Goal: Information Seeking & Learning: Check status

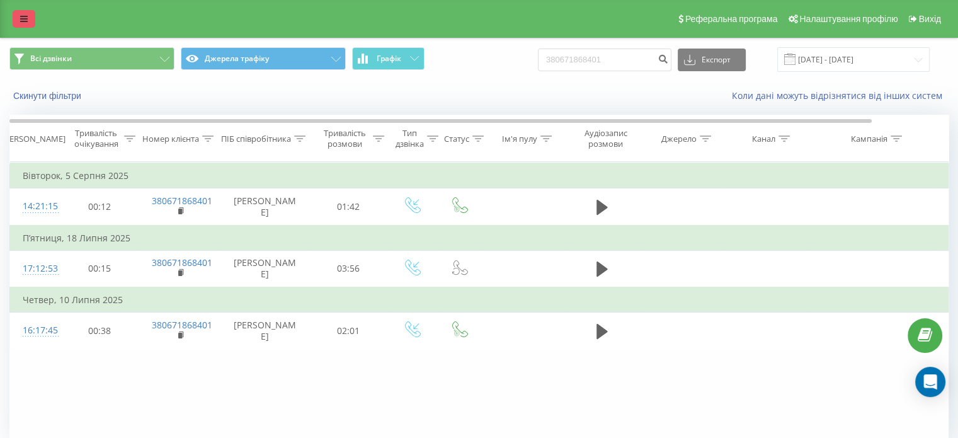
click at [18, 20] on link at bounding box center [24, 19] width 23 height 18
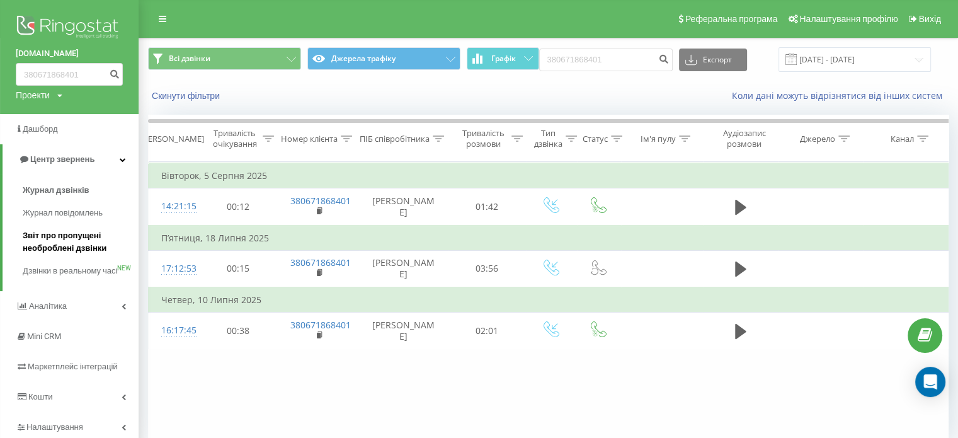
scroll to position [54, 0]
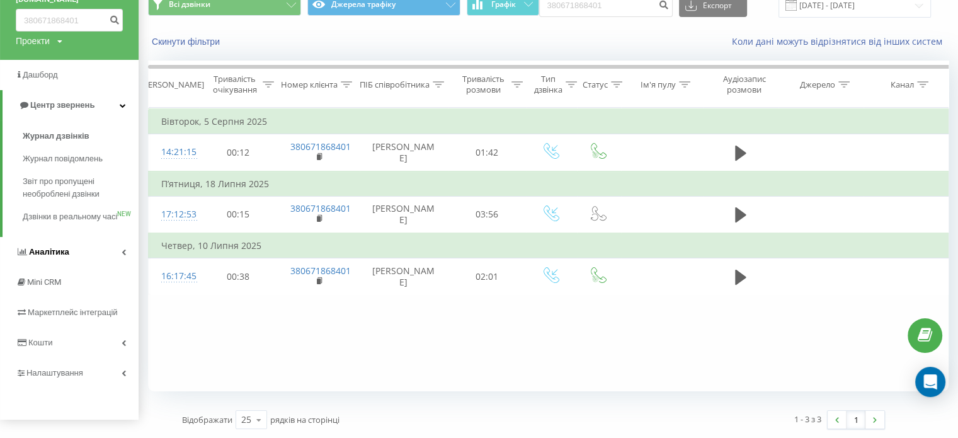
click at [67, 256] on span "Аналiтика" at bounding box center [49, 251] width 40 height 9
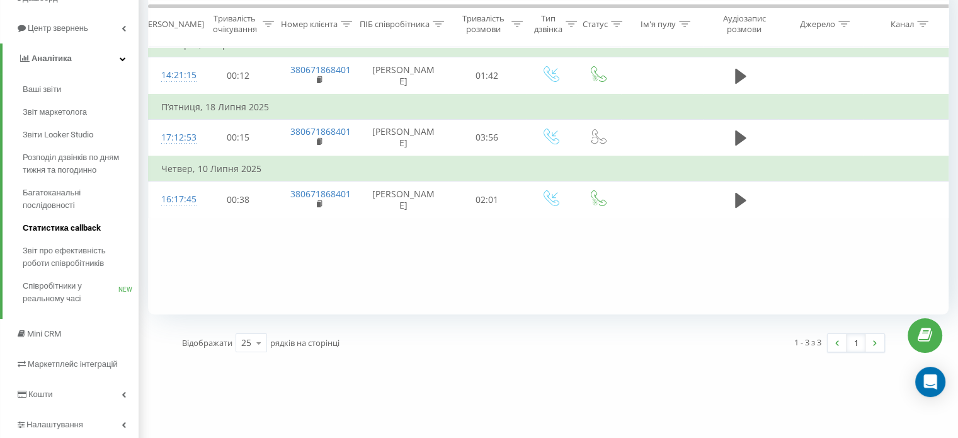
scroll to position [101, 0]
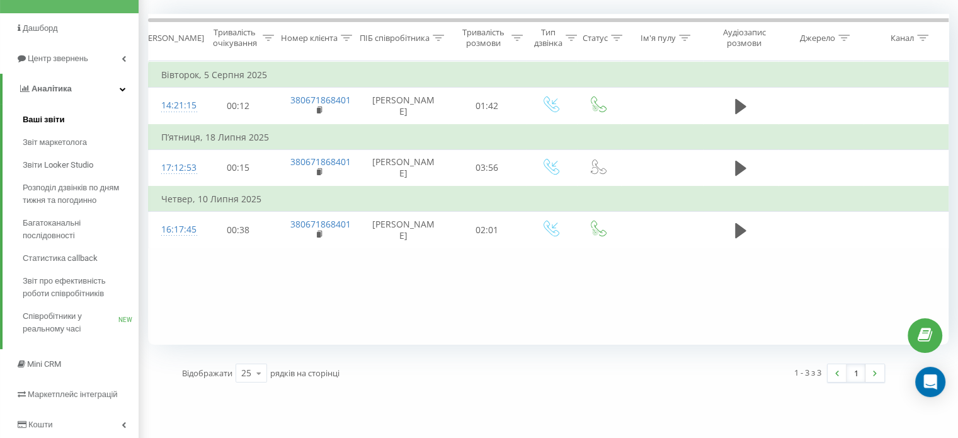
click at [61, 118] on span "Ваші звіти" at bounding box center [44, 119] width 42 height 13
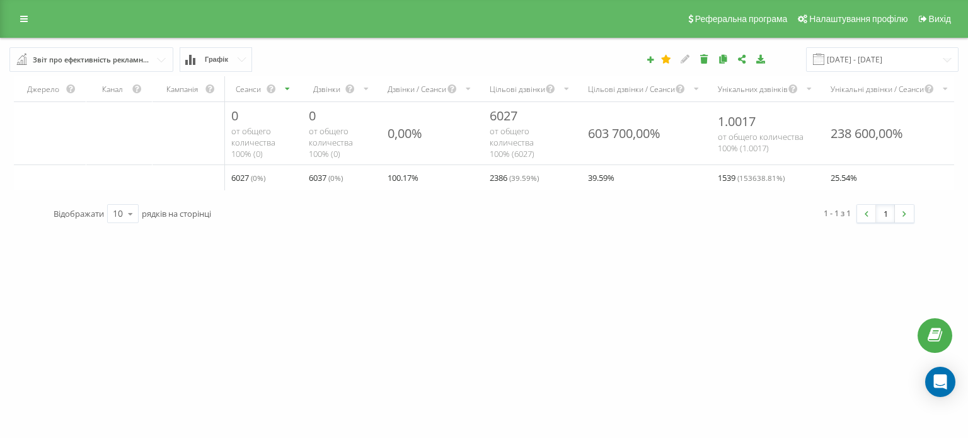
click at [159, 54] on input "text" at bounding box center [92, 59] width 163 height 23
click at [22, 12] on link at bounding box center [24, 19] width 23 height 18
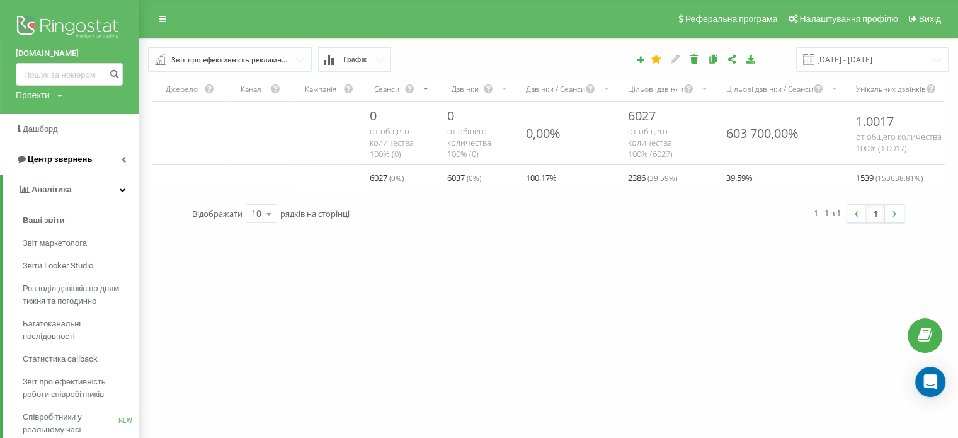
click at [86, 157] on span "Центр звернень" at bounding box center [60, 158] width 64 height 9
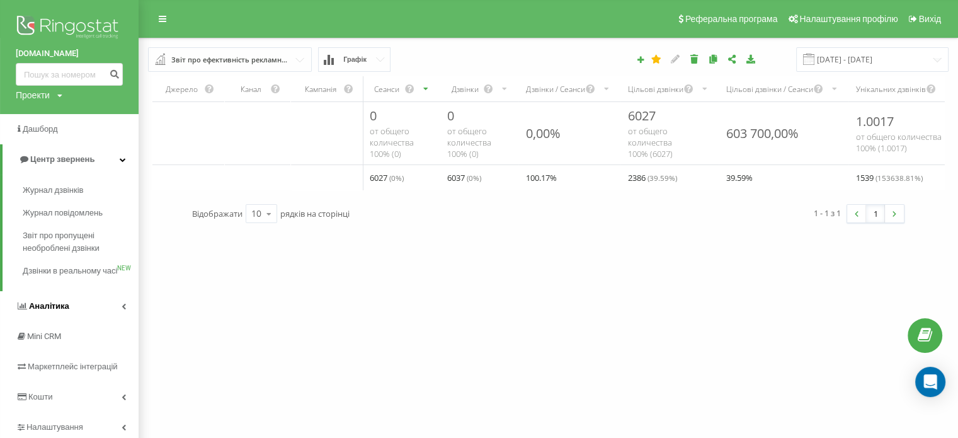
click at [77, 307] on link "Аналiтика" at bounding box center [69, 306] width 139 height 30
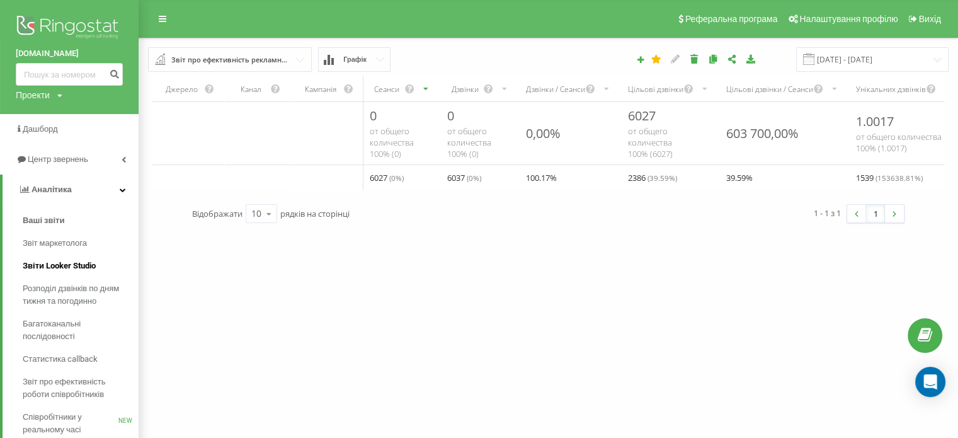
click at [71, 273] on link "Звіти Looker Studio" at bounding box center [81, 265] width 116 height 23
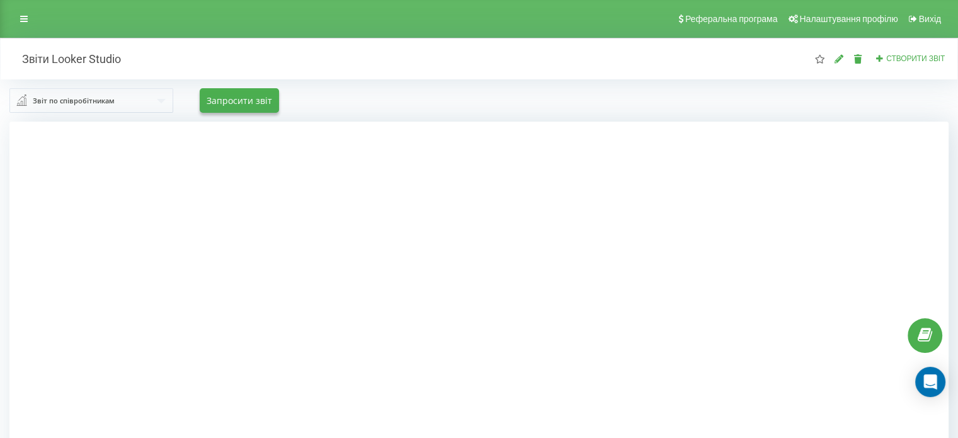
click at [156, 98] on input "text" at bounding box center [92, 100] width 163 height 23
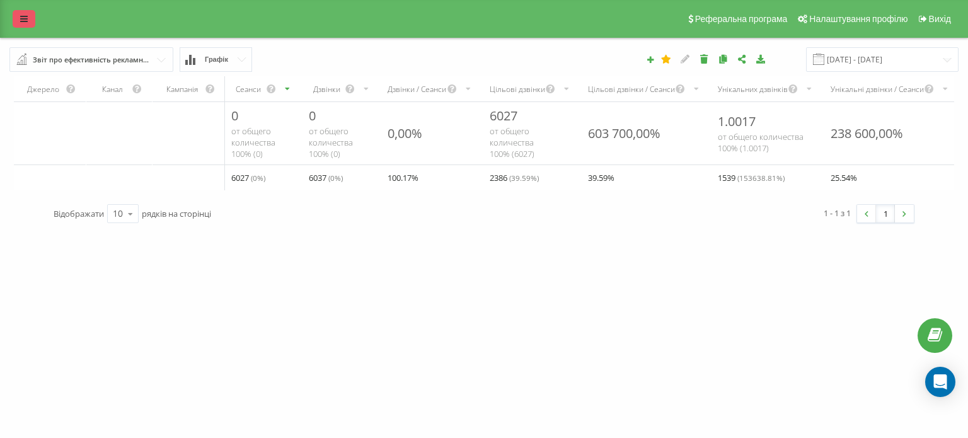
click at [24, 18] on icon at bounding box center [24, 18] width 8 height 9
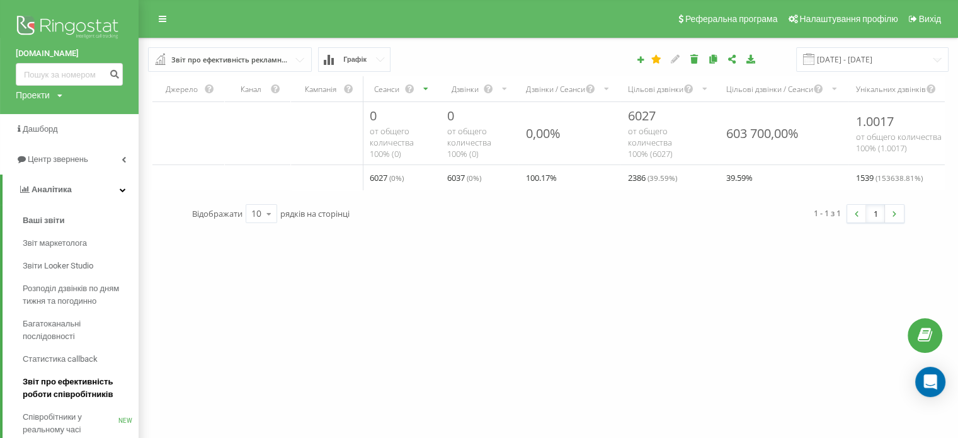
click at [72, 386] on span "Звіт про ефективність роботи співробітників" at bounding box center [78, 387] width 110 height 25
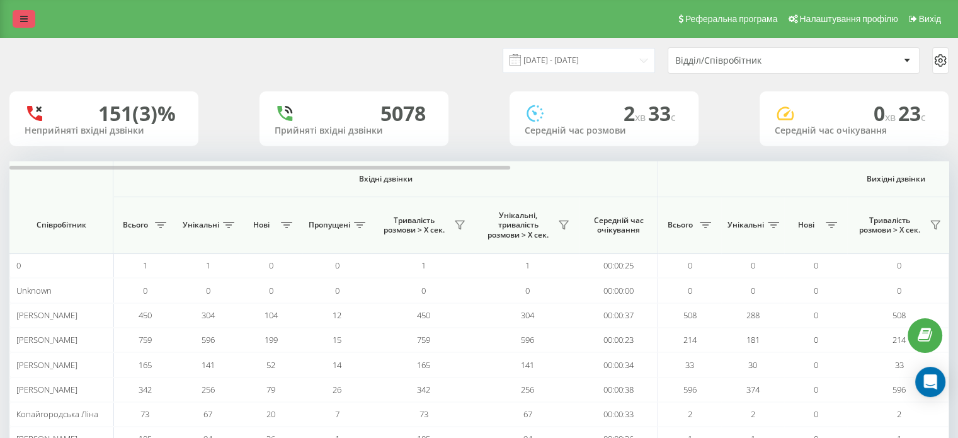
click at [13, 21] on link at bounding box center [24, 19] width 23 height 18
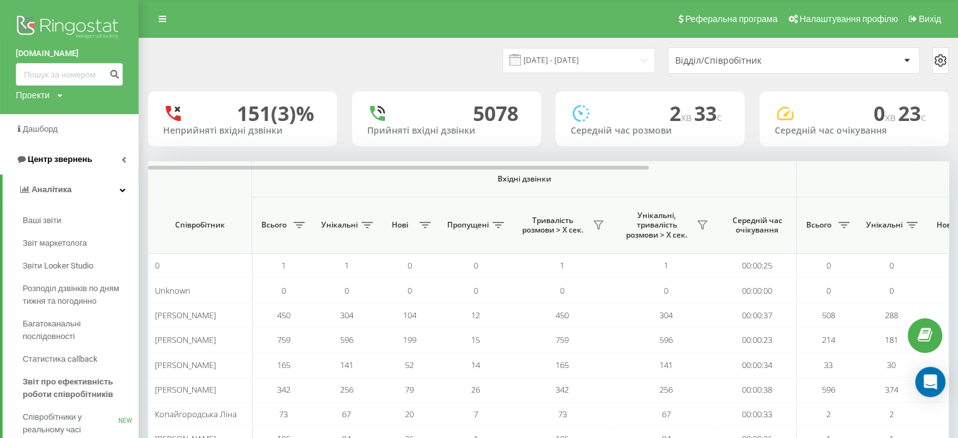
click at [110, 154] on link "Центр звернень" at bounding box center [69, 159] width 139 height 30
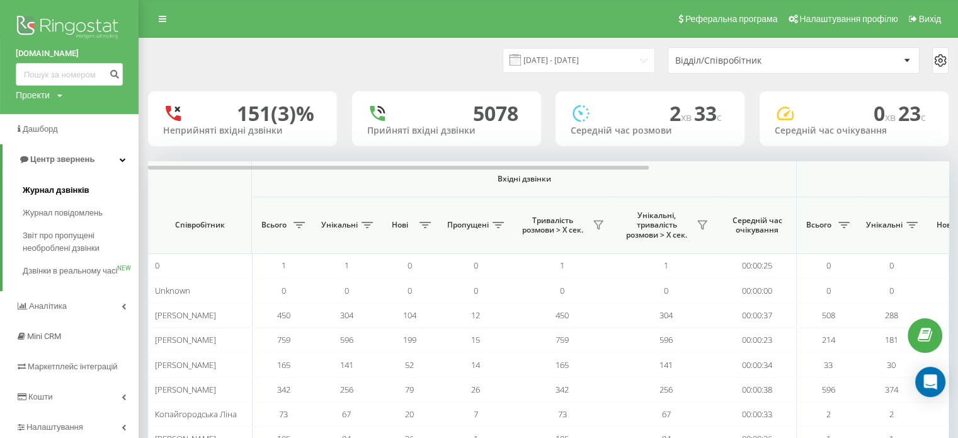
click at [61, 188] on span "Журнал дзвінків" at bounding box center [56, 190] width 67 height 13
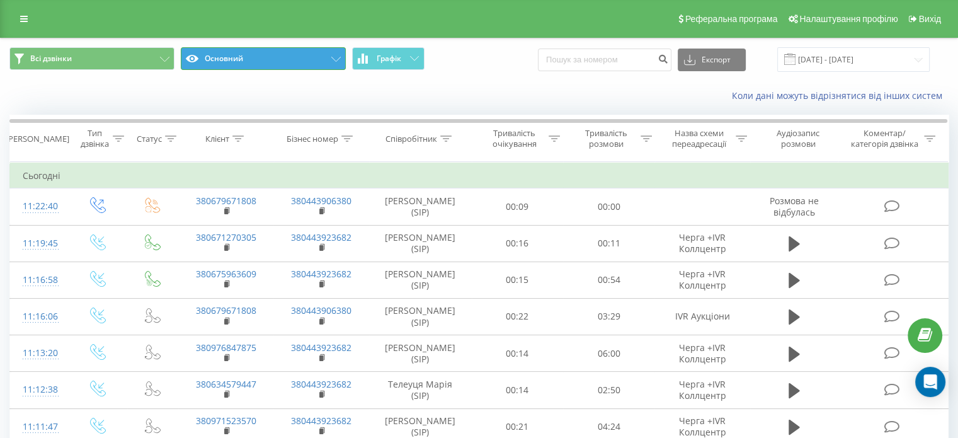
click at [294, 55] on button "Основний" at bounding box center [263, 58] width 165 height 23
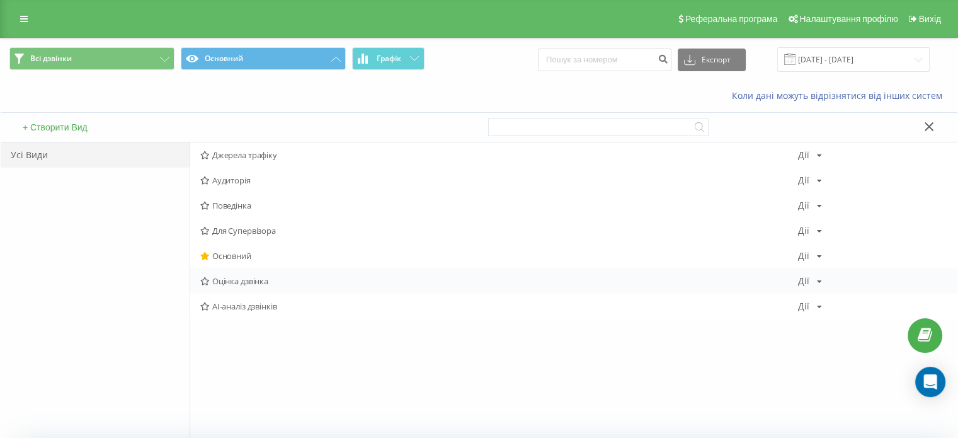
click at [263, 277] on span "Оцінка дзвінка" at bounding box center [499, 281] width 598 height 9
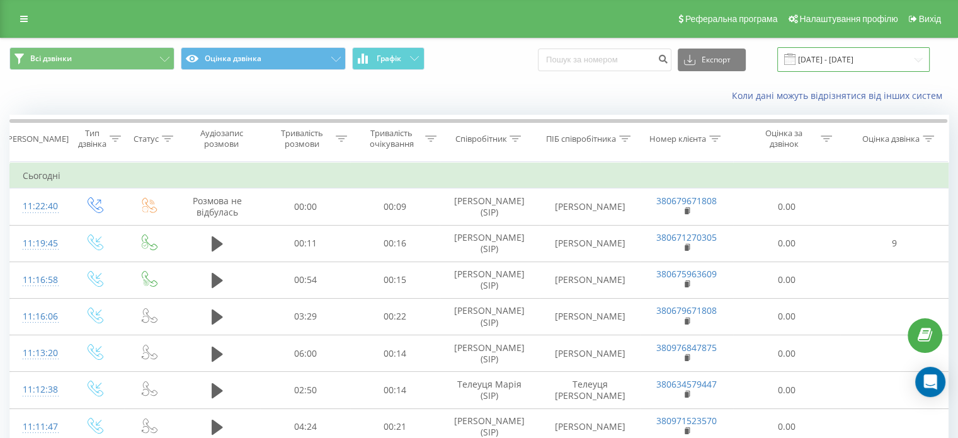
click at [832, 60] on input "[DATE] - [DATE]" at bounding box center [853, 59] width 152 height 25
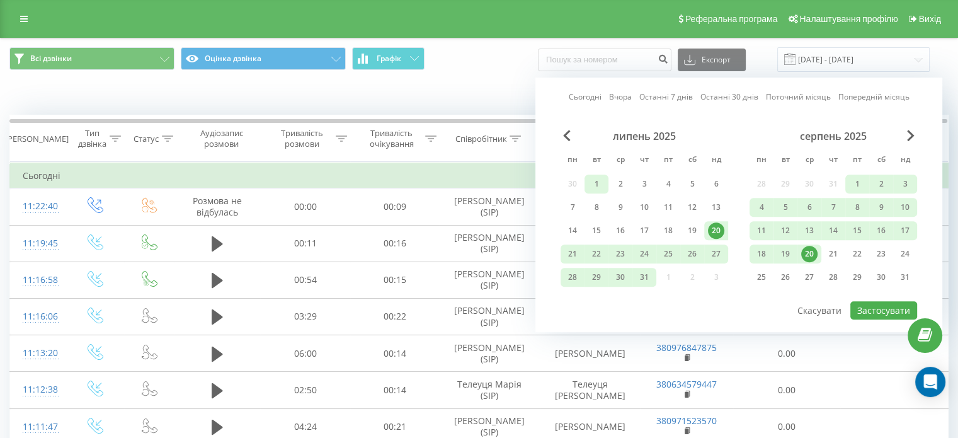
click at [599, 178] on div "1" at bounding box center [596, 184] width 16 height 16
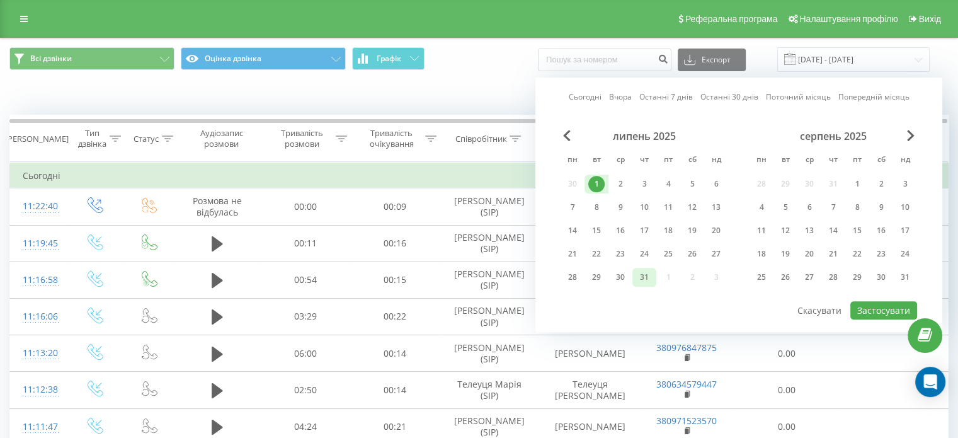
click at [646, 273] on div "31" at bounding box center [644, 277] width 16 height 16
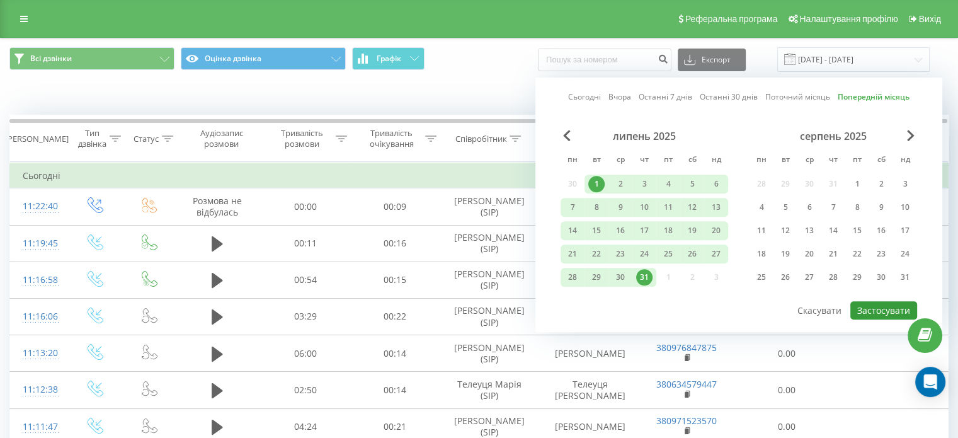
click at [882, 308] on button "Застосувати" at bounding box center [883, 310] width 67 height 18
type input "[DATE] - [DATE]"
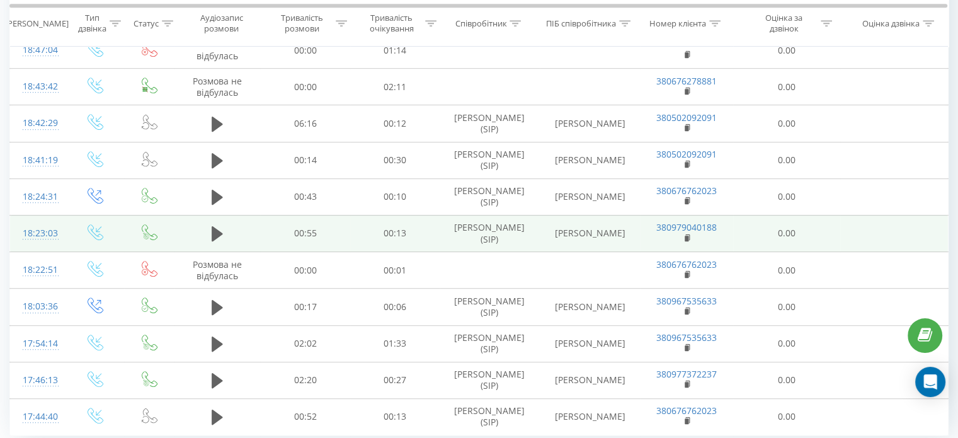
scroll to position [711, 0]
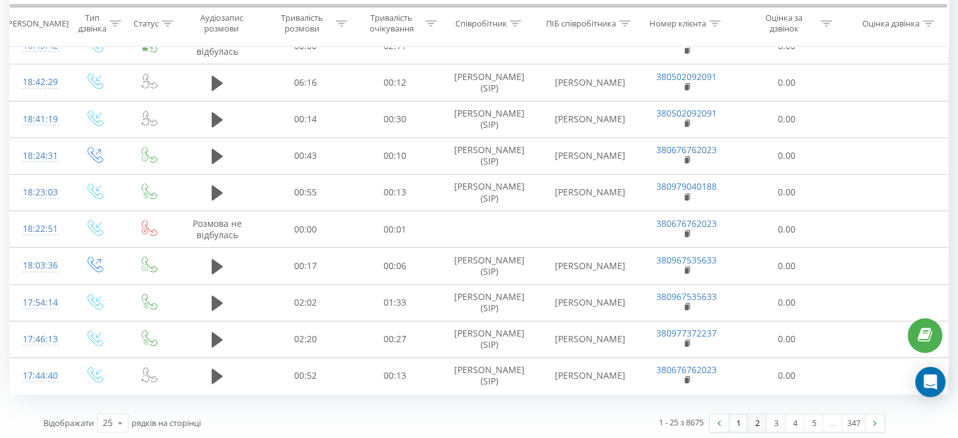
click at [750, 421] on link "2" at bounding box center [757, 423] width 19 height 18
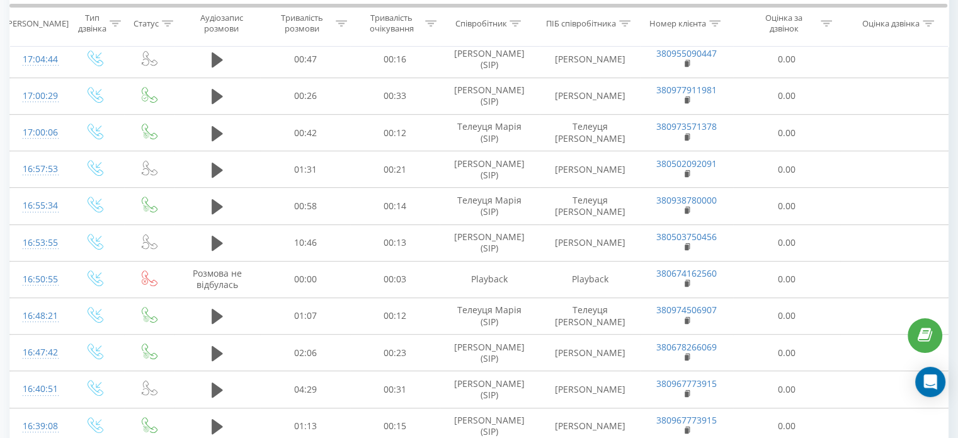
scroll to position [758, 0]
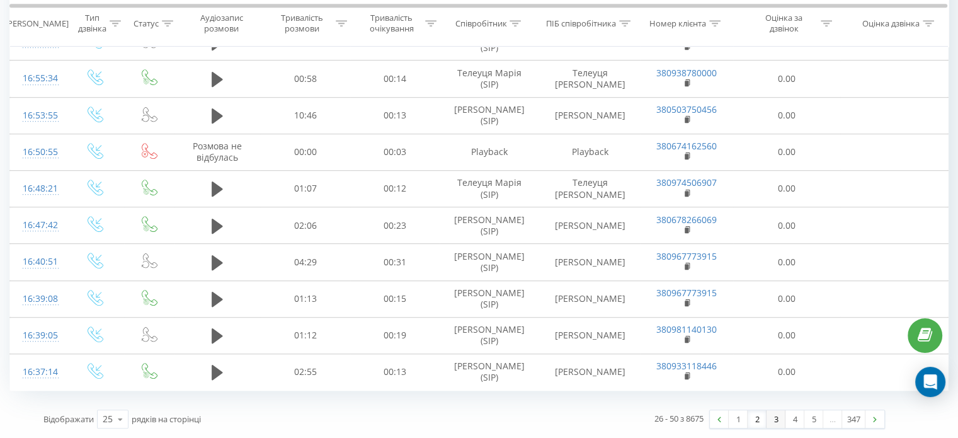
click at [780, 420] on link "3" at bounding box center [776, 419] width 19 height 18
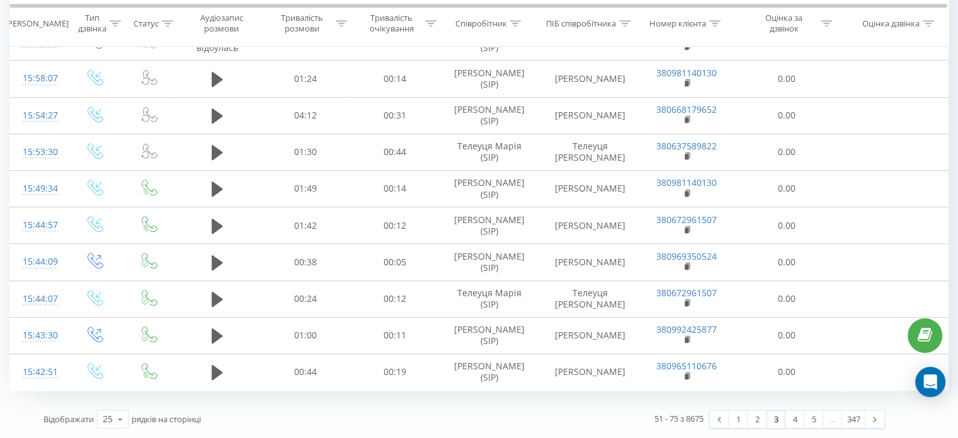
scroll to position [788, 0]
click at [794, 422] on link "4" at bounding box center [795, 419] width 19 height 18
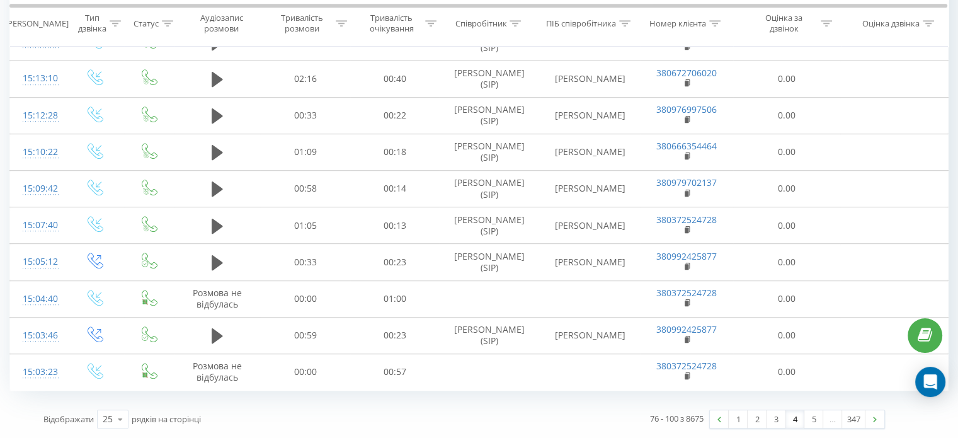
scroll to position [779, 0]
click at [809, 423] on link "5" at bounding box center [813, 419] width 19 height 18
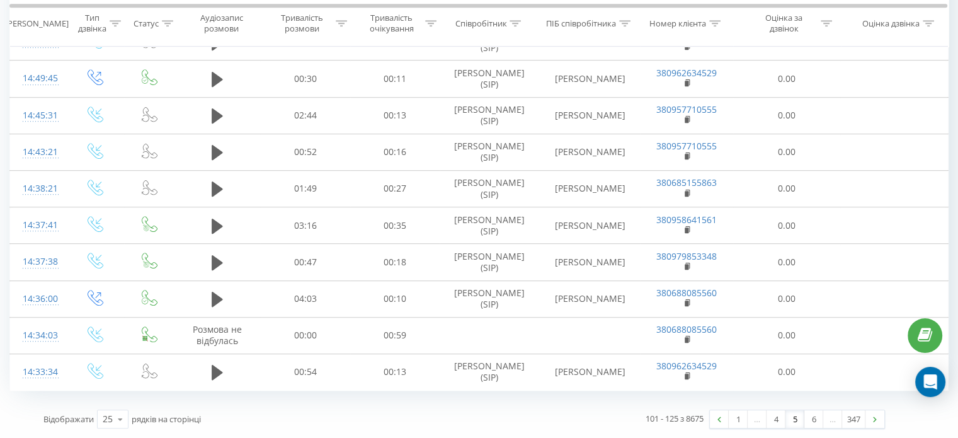
scroll to position [817, 0]
click at [811, 425] on link "6" at bounding box center [813, 419] width 19 height 18
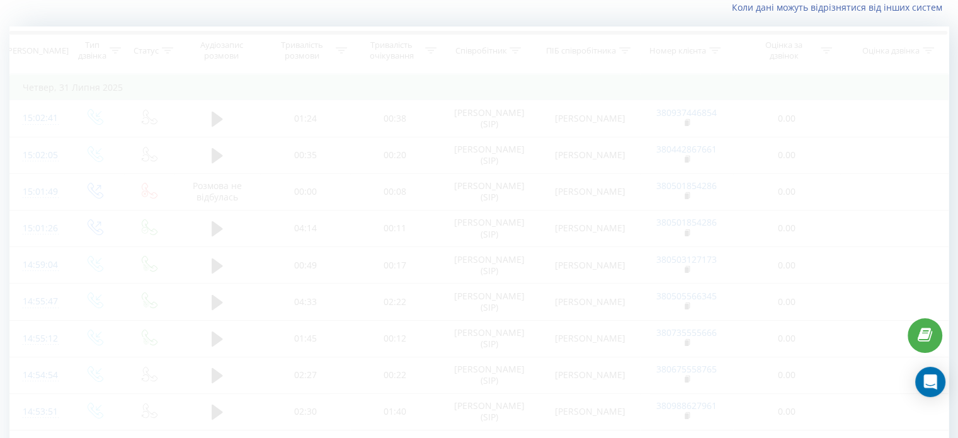
scroll to position [83, 0]
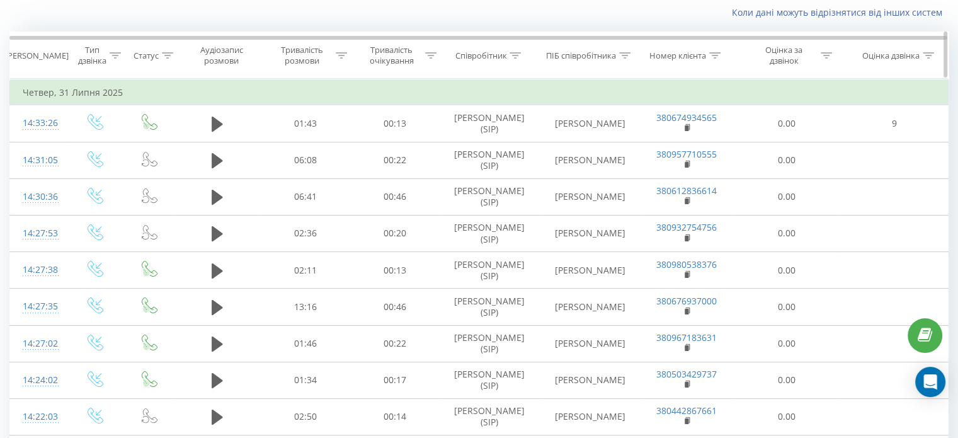
click at [932, 54] on icon at bounding box center [928, 55] width 11 height 6
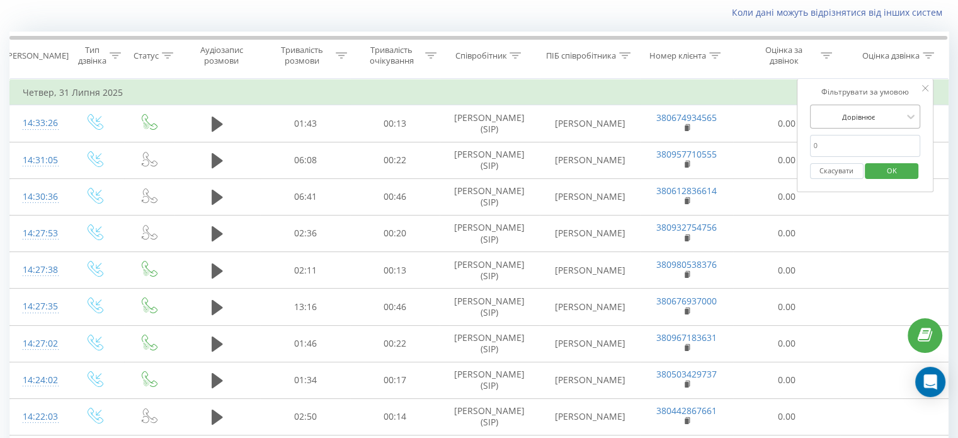
click at [895, 114] on div at bounding box center [858, 117] width 89 height 12
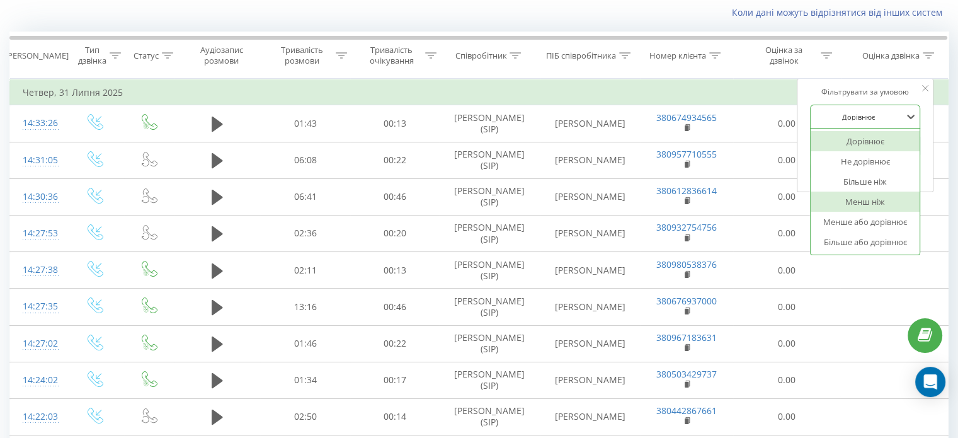
click at [881, 197] on div "Менш ніж" at bounding box center [866, 201] width 110 height 20
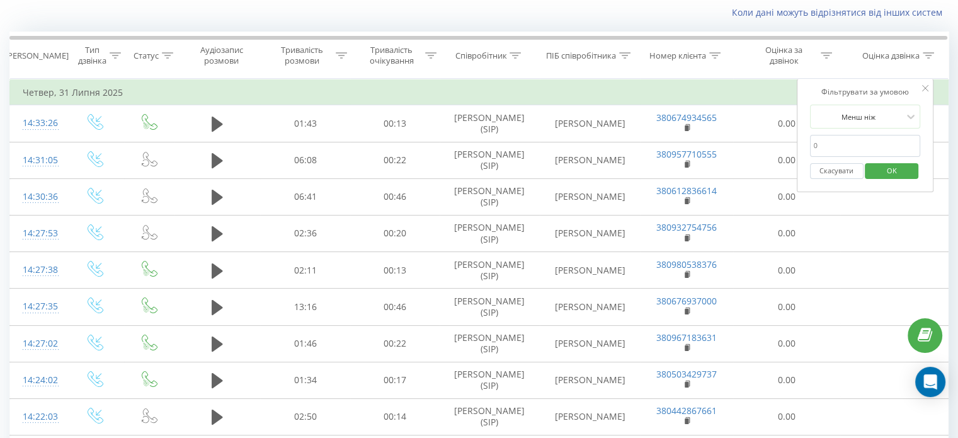
click at [842, 145] on input "number" at bounding box center [865, 146] width 111 height 22
click at [838, 146] on input "number" at bounding box center [865, 146] width 111 height 22
type input "9"
click at [891, 166] on span "OK" at bounding box center [891, 171] width 35 height 20
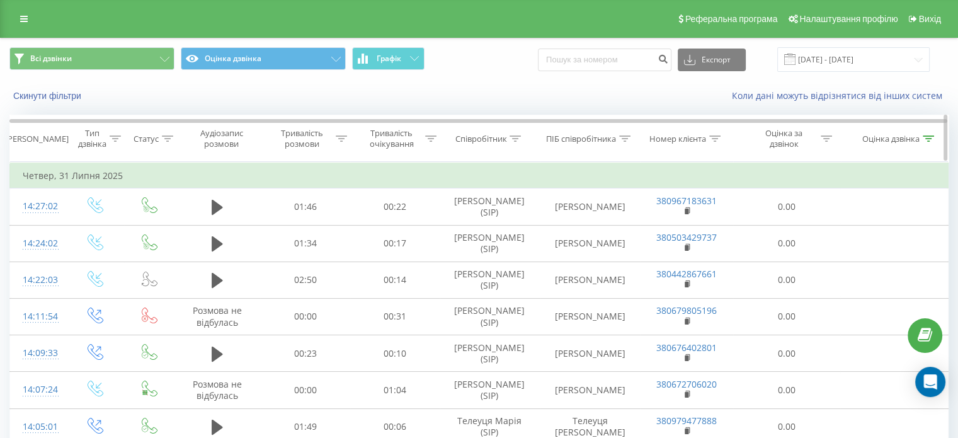
click at [825, 135] on icon at bounding box center [826, 138] width 11 height 6
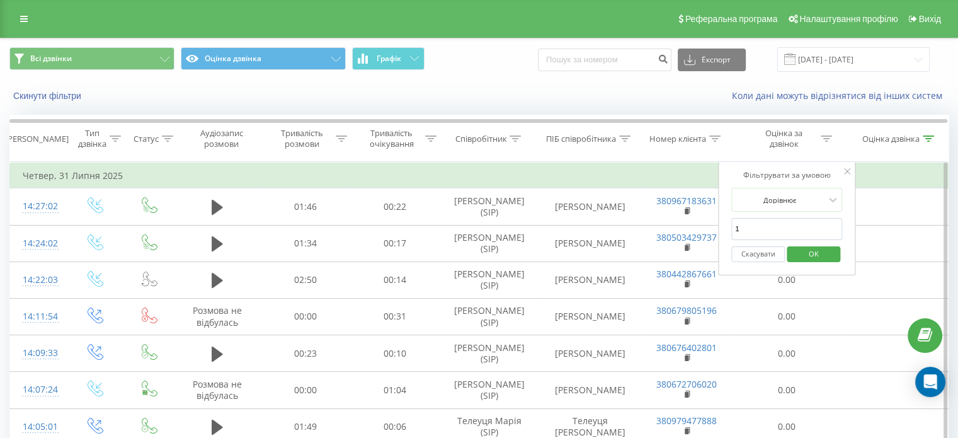
type input "1"
click at [833, 224] on input "1" at bounding box center [786, 229] width 111 height 22
click at [818, 251] on span "OK" at bounding box center [813, 254] width 35 height 20
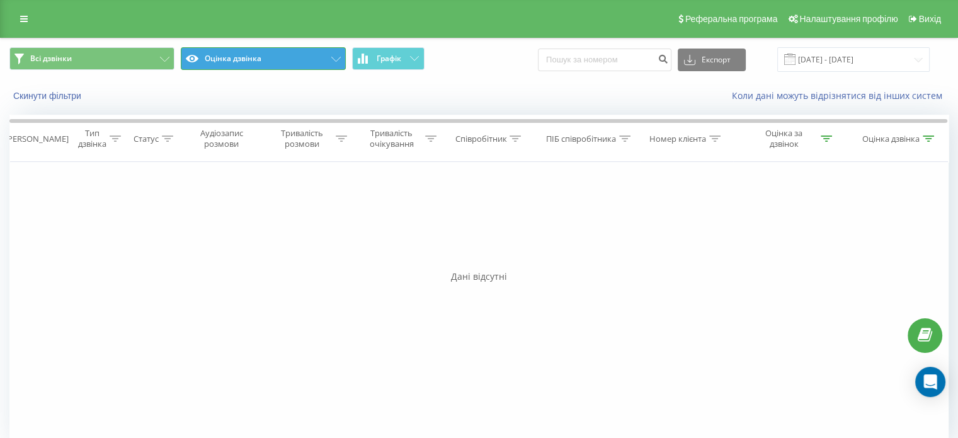
click at [300, 60] on button "Оцінка дзвінка" at bounding box center [263, 58] width 165 height 23
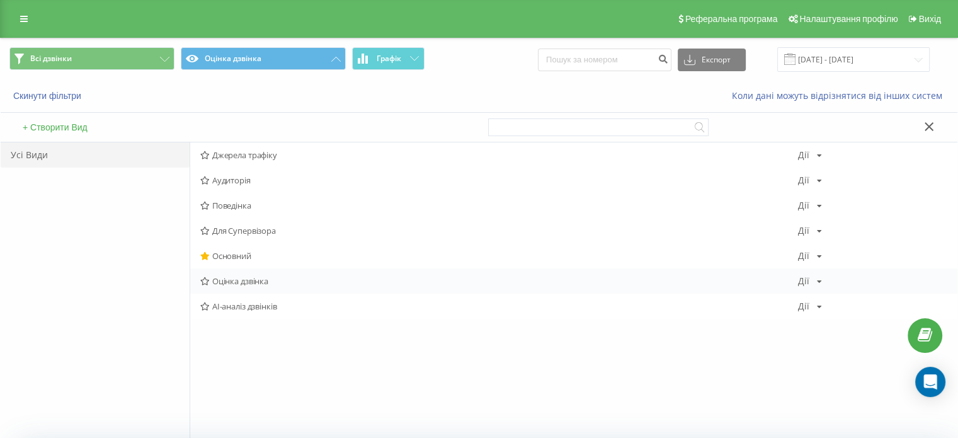
click at [819, 278] on icon at bounding box center [819, 282] width 5 height 8
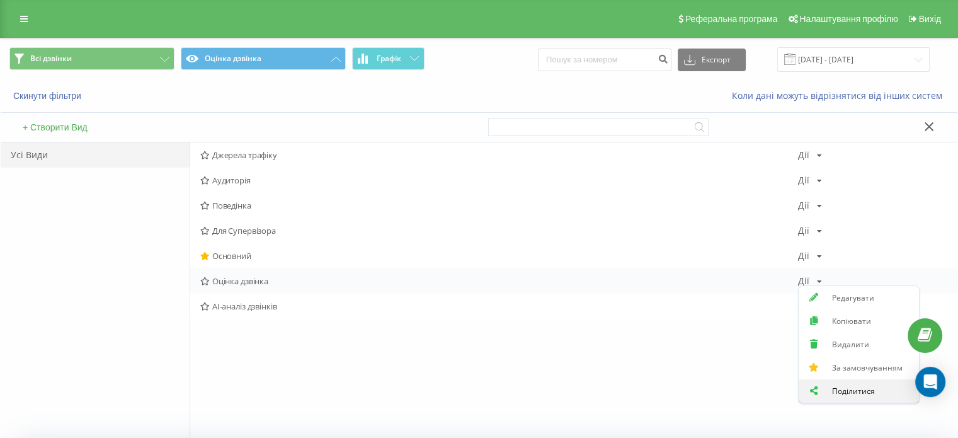
click at [811, 391] on icon at bounding box center [814, 390] width 11 height 9
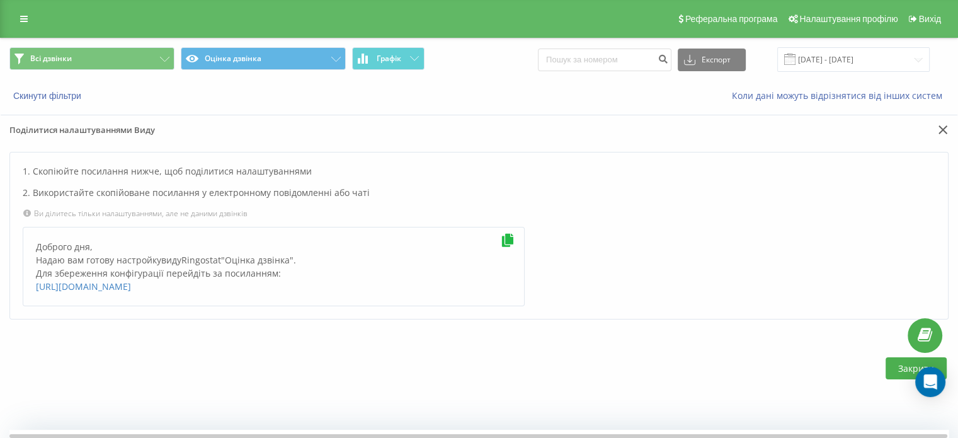
drag, startPoint x: 28, startPoint y: 282, endPoint x: 433, endPoint y: 296, distance: 404.6
click at [432, 296] on div "Доброго дня, Надаю вам готову настройку виду Ringostat " Оцінка дзвінка ". Для …" at bounding box center [274, 266] width 502 height 79
copy link "https://reports.ringostat.com/sharable-reports-creation?type=view&id=2979401&na…"
click at [21, 22] on icon at bounding box center [24, 18] width 8 height 9
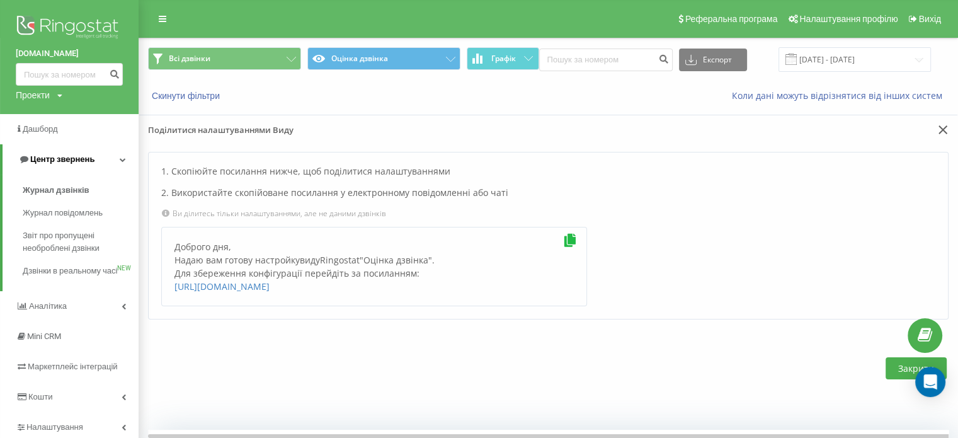
click at [50, 156] on span "Центр звернень" at bounding box center [62, 158] width 64 height 9
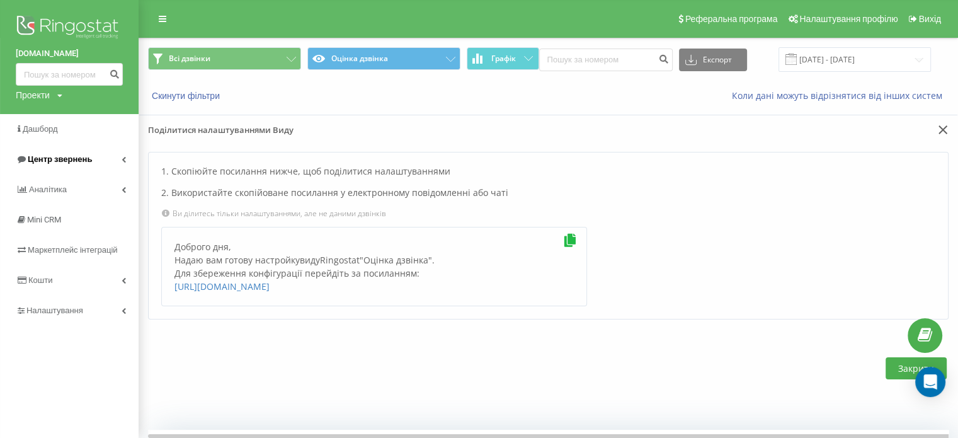
click at [50, 156] on span "Центр звернень" at bounding box center [60, 158] width 64 height 9
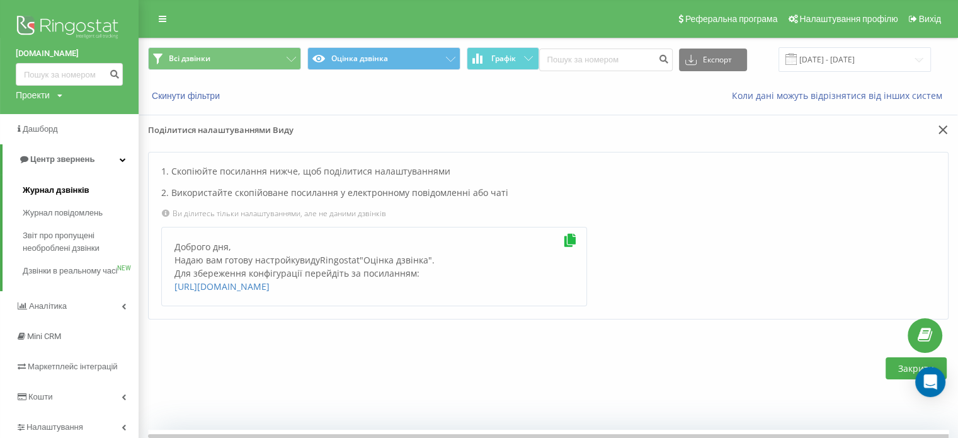
click at [65, 188] on span "Журнал дзвінків" at bounding box center [56, 190] width 67 height 13
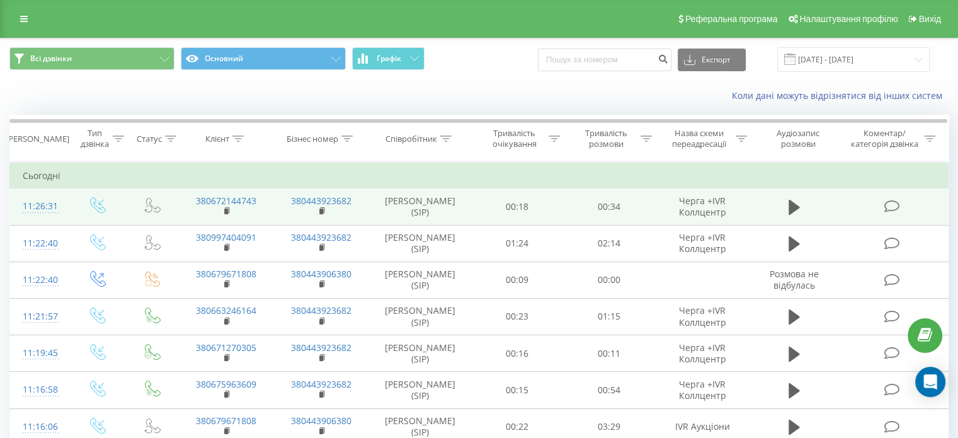
click at [71, 188] on td at bounding box center [98, 206] width 59 height 37
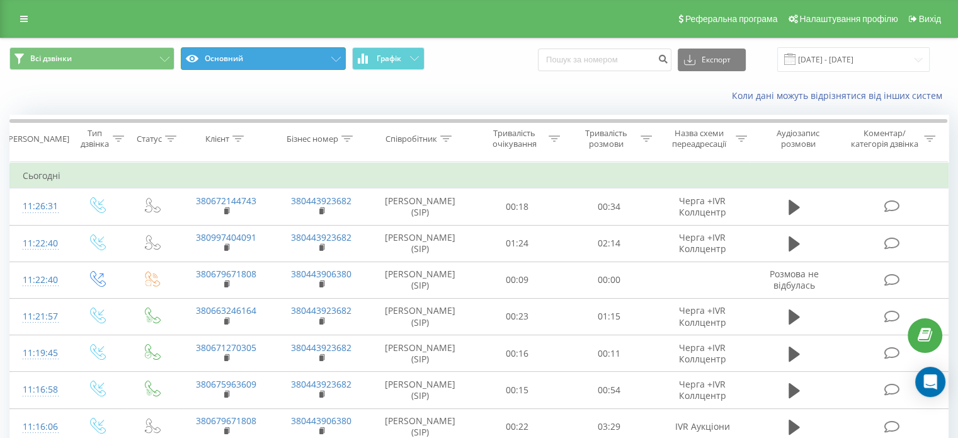
click at [286, 67] on button "Основний" at bounding box center [263, 58] width 165 height 23
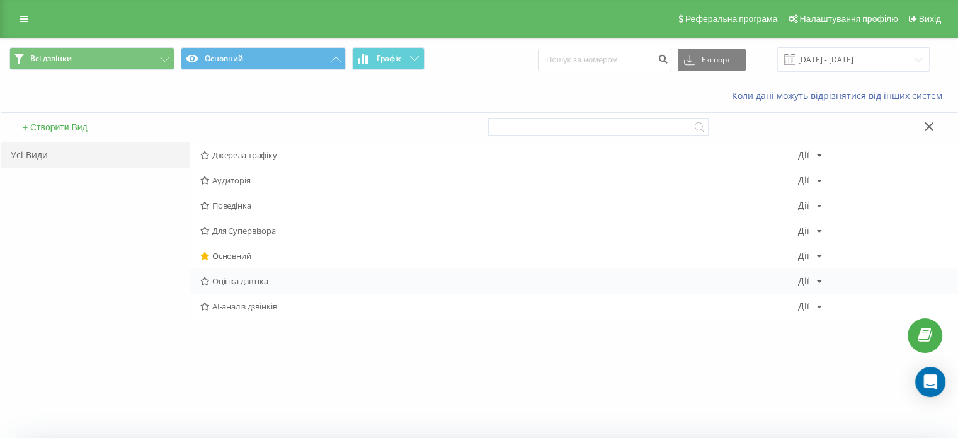
click at [232, 278] on span "Оцінка дзвінка" at bounding box center [499, 281] width 598 height 9
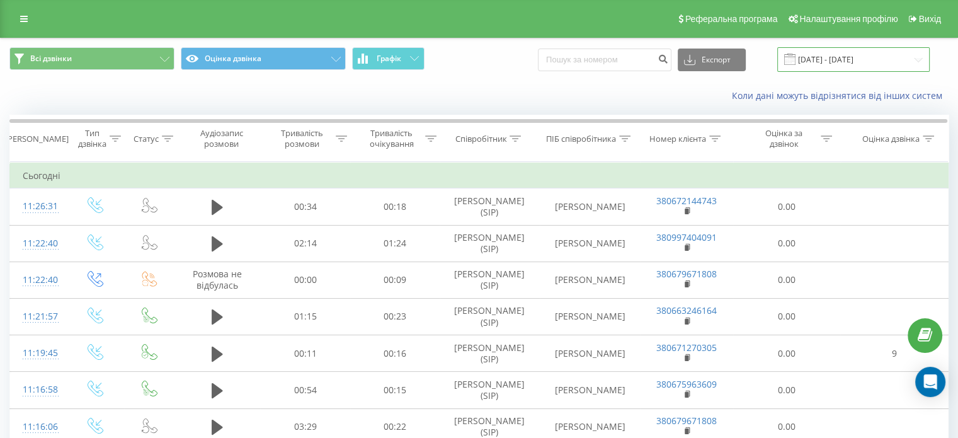
click at [868, 57] on input "[DATE] - [DATE]" at bounding box center [853, 59] width 152 height 25
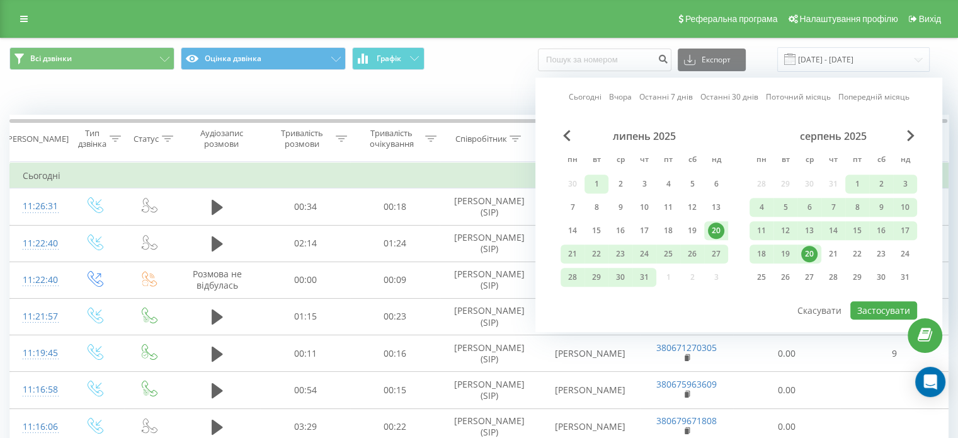
click at [591, 174] on div "1" at bounding box center [597, 183] width 24 height 19
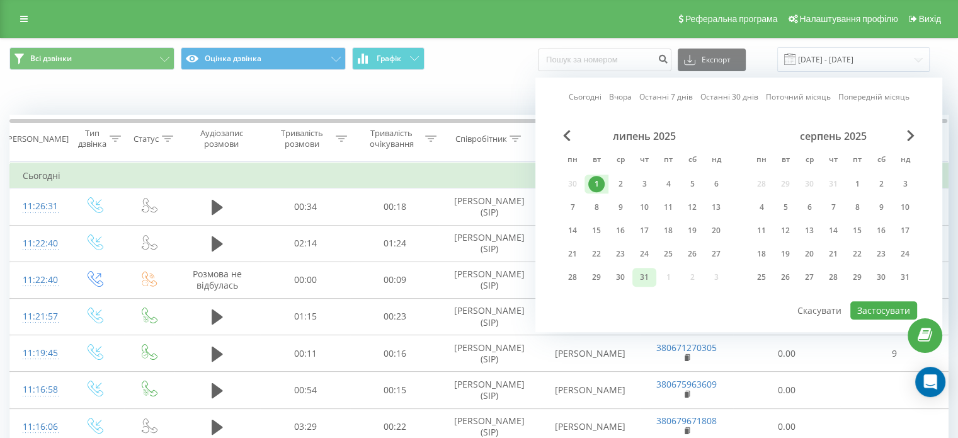
click at [653, 275] on div "31" at bounding box center [644, 277] width 24 height 19
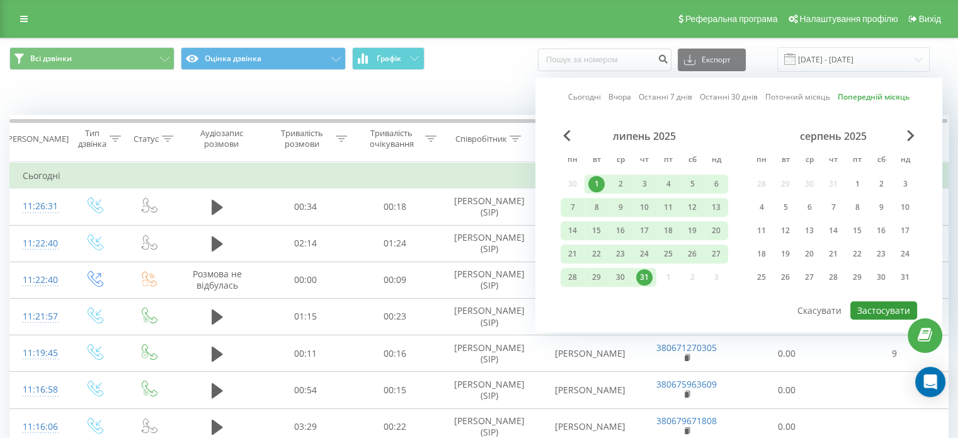
click at [894, 306] on button "Застосувати" at bounding box center [883, 310] width 67 height 18
type input "[DATE] - [DATE]"
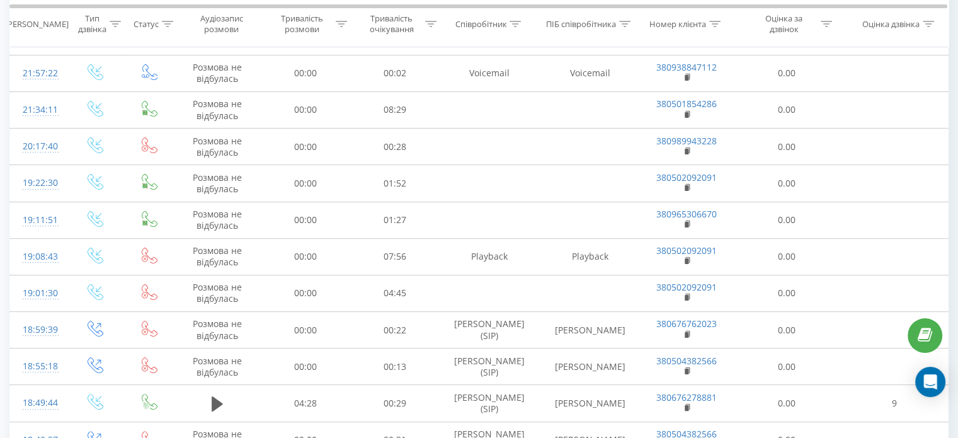
scroll to position [18, 0]
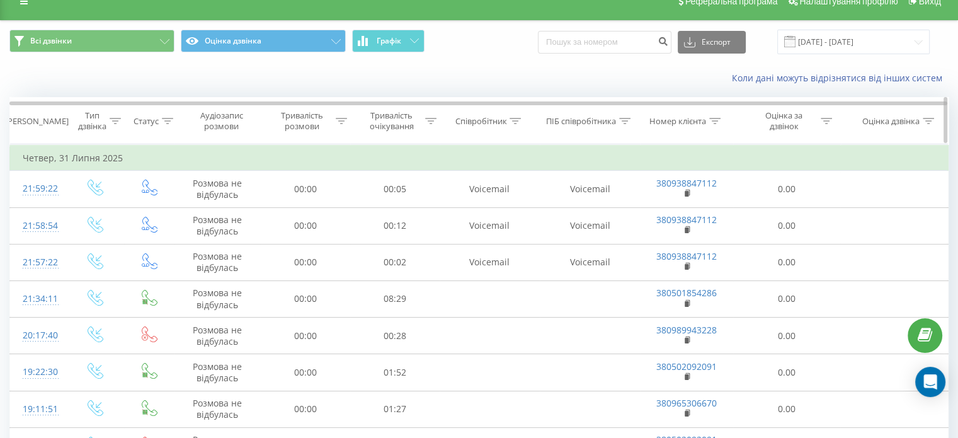
click at [829, 122] on icon at bounding box center [826, 121] width 11 height 6
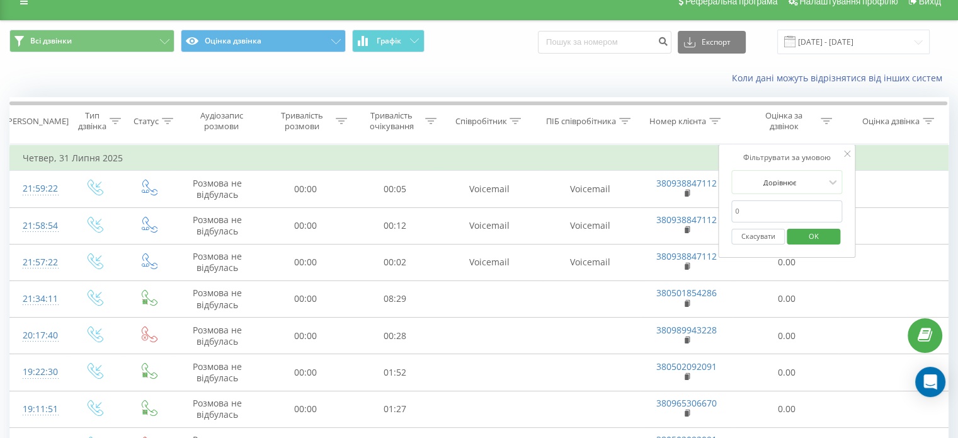
click at [765, 211] on input "number" at bounding box center [786, 211] width 111 height 22
type input "9"
click at [829, 235] on span "OK" at bounding box center [813, 236] width 35 height 20
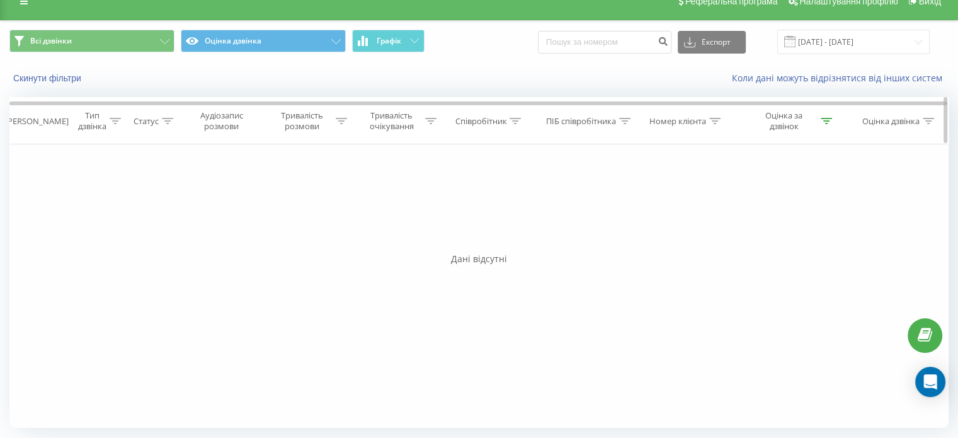
click at [829, 121] on icon at bounding box center [826, 121] width 11 height 6
click at [777, 233] on button "Скасувати" at bounding box center [759, 237] width 54 height 16
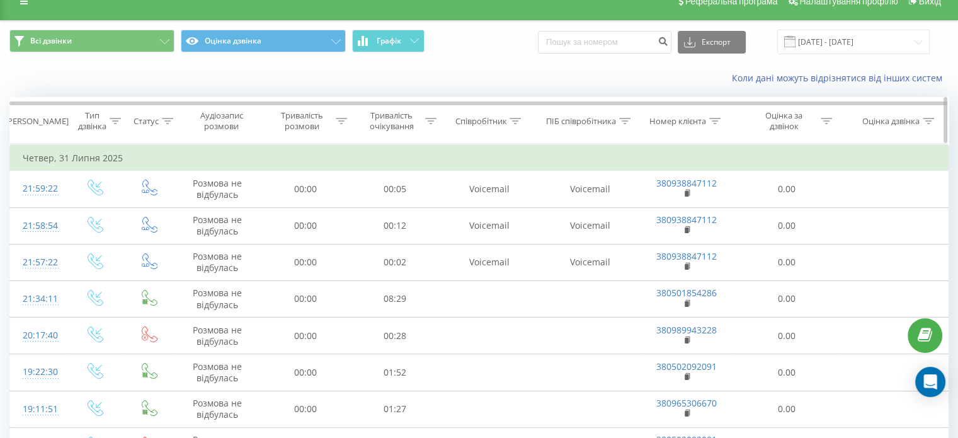
click at [927, 125] on div at bounding box center [928, 121] width 11 height 11
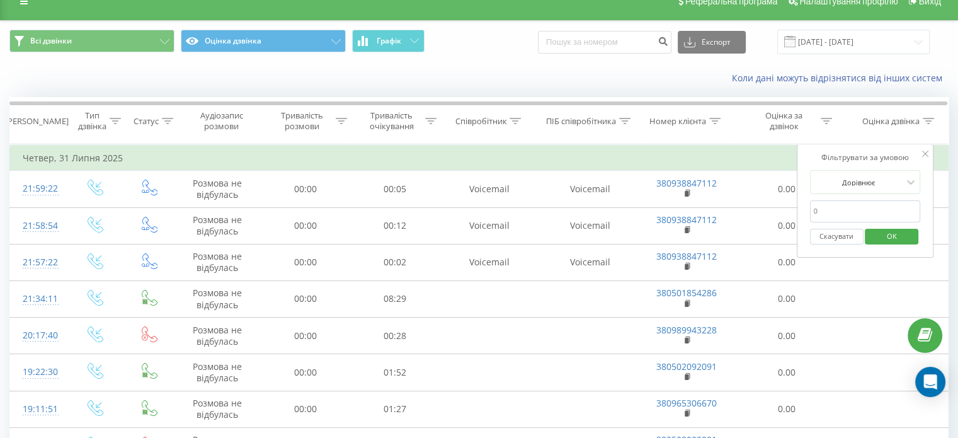
click at [857, 209] on input "number" at bounding box center [865, 211] width 111 height 22
click at [905, 236] on span "OK" at bounding box center [891, 236] width 35 height 20
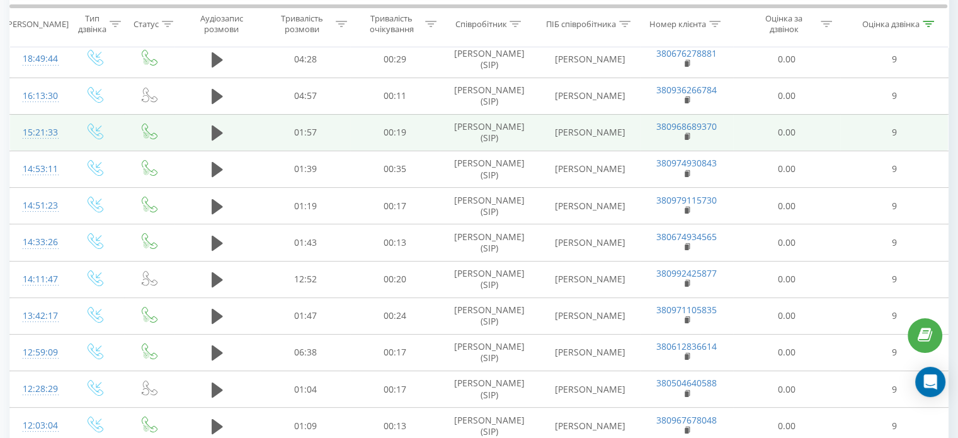
scroll to position [110, 0]
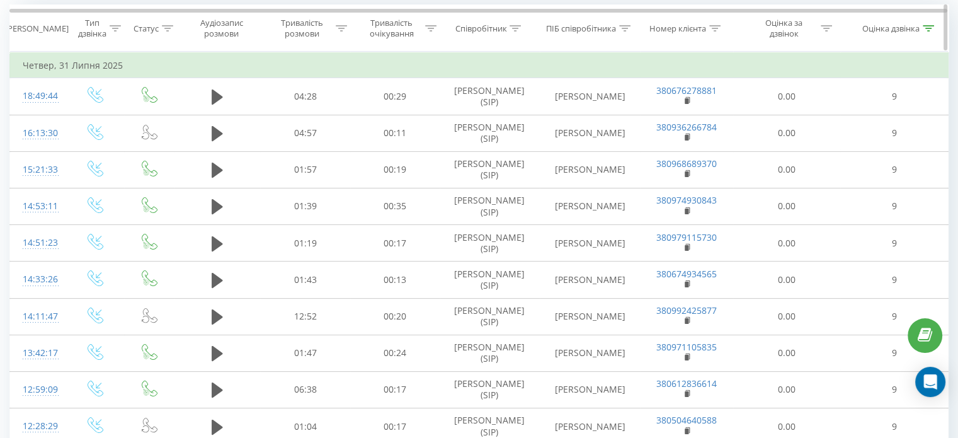
click at [927, 25] on icon at bounding box center [928, 28] width 11 height 6
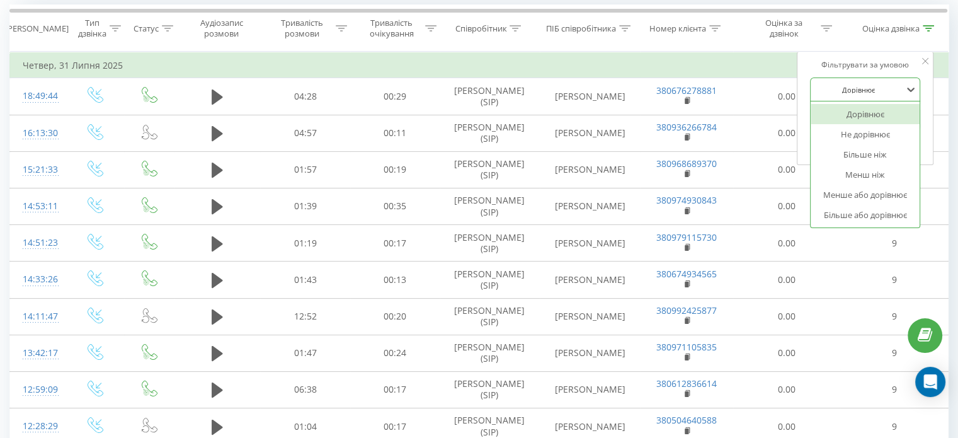
click at [859, 87] on div at bounding box center [858, 90] width 89 height 12
click at [872, 148] on div "Більше ніж" at bounding box center [866, 154] width 110 height 20
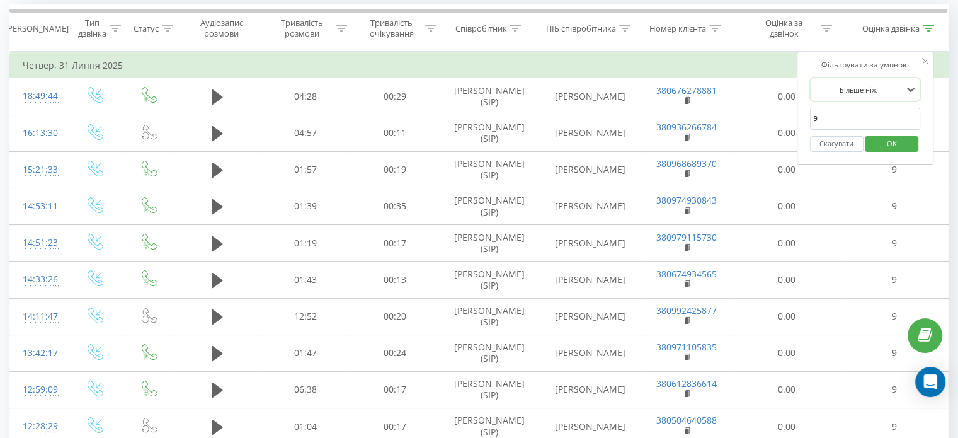
click at [834, 116] on input "9" at bounding box center [865, 119] width 111 height 22
drag, startPoint x: 834, startPoint y: 116, endPoint x: 814, endPoint y: 117, distance: 20.2
click at [814, 117] on input "9" at bounding box center [865, 119] width 111 height 22
type input "1"
click at [898, 140] on span "OK" at bounding box center [891, 144] width 35 height 20
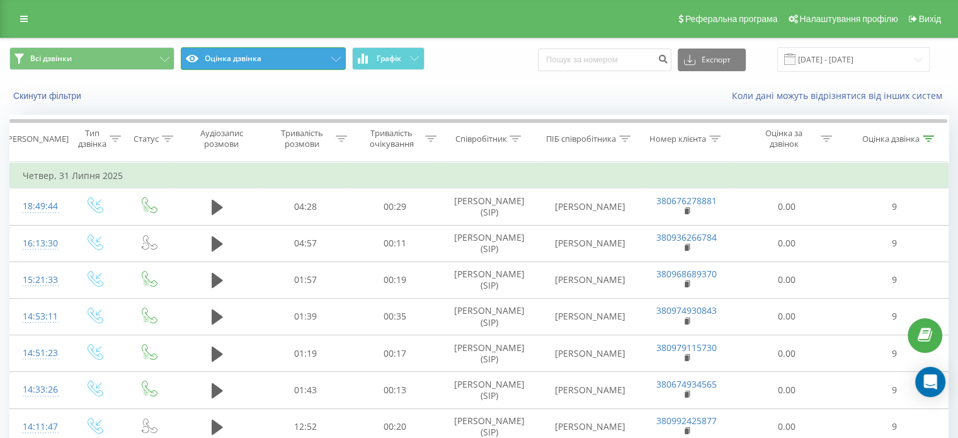
click at [316, 50] on button "Оцінка дзвінка" at bounding box center [263, 58] width 165 height 23
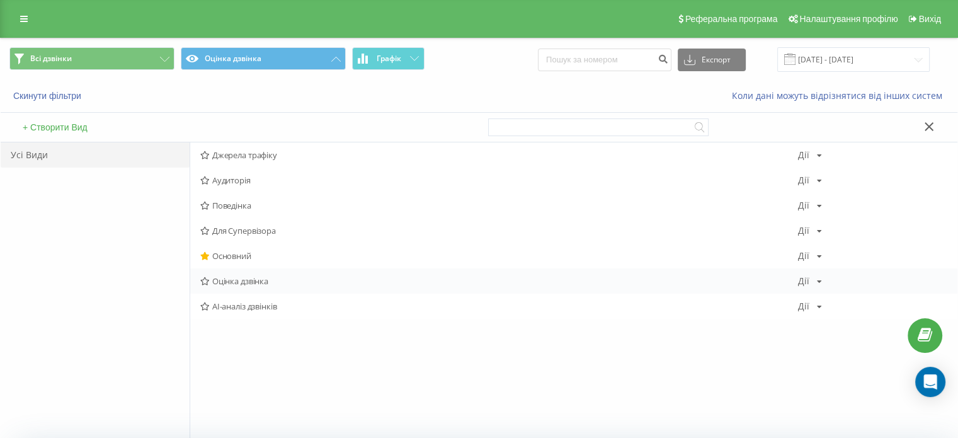
click at [817, 283] on icon at bounding box center [819, 282] width 5 height 8
click at [825, 298] on div "Редагувати" at bounding box center [859, 297] width 120 height 23
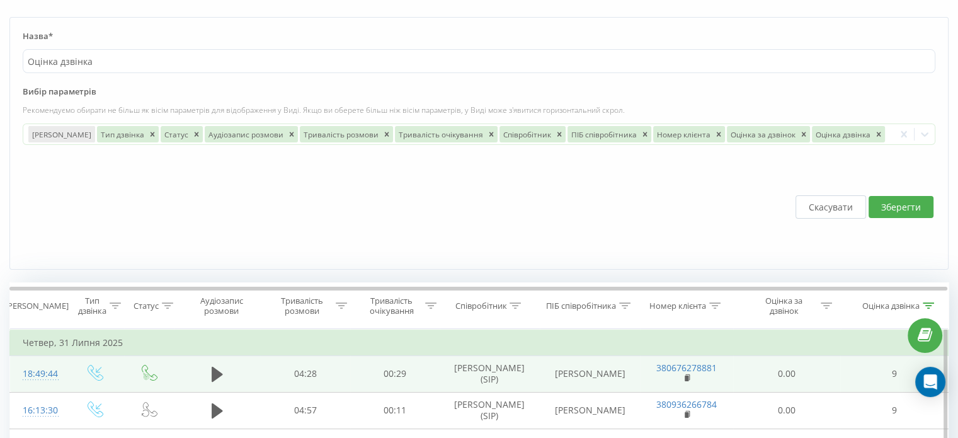
scroll to position [189, 0]
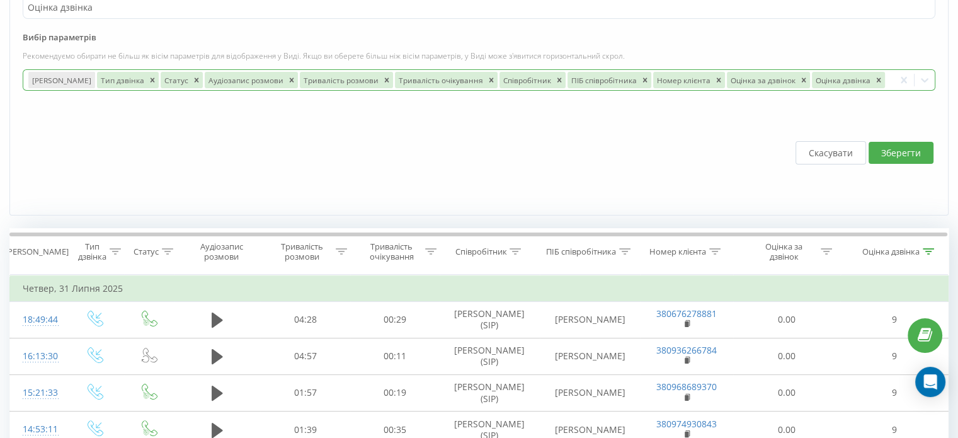
click at [887, 78] on div at bounding box center [888, 79] width 3 height 14
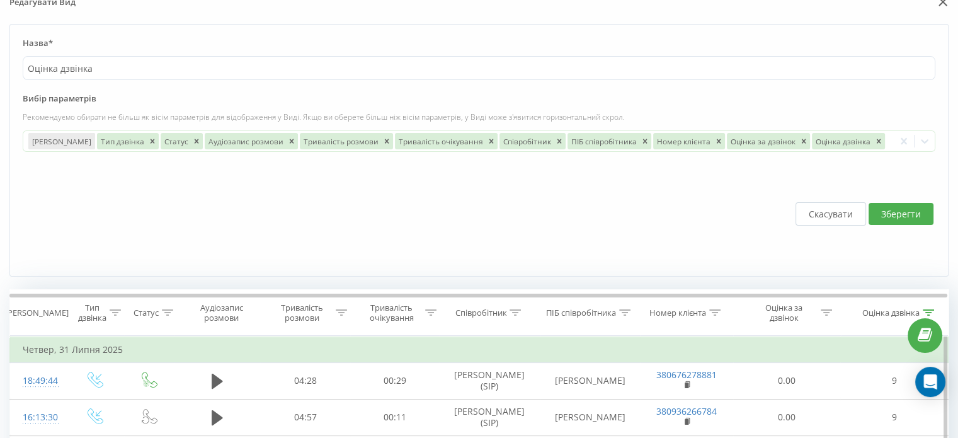
scroll to position [126, 0]
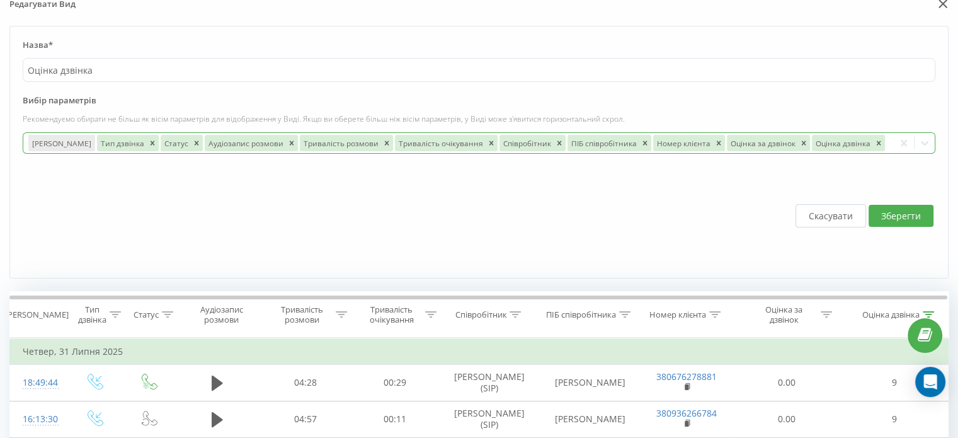
click at [887, 139] on div at bounding box center [888, 142] width 3 height 14
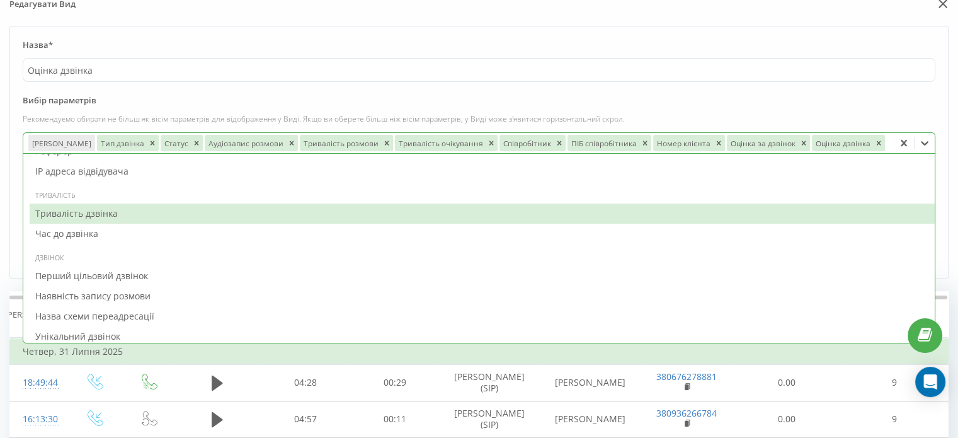
scroll to position [945, 0]
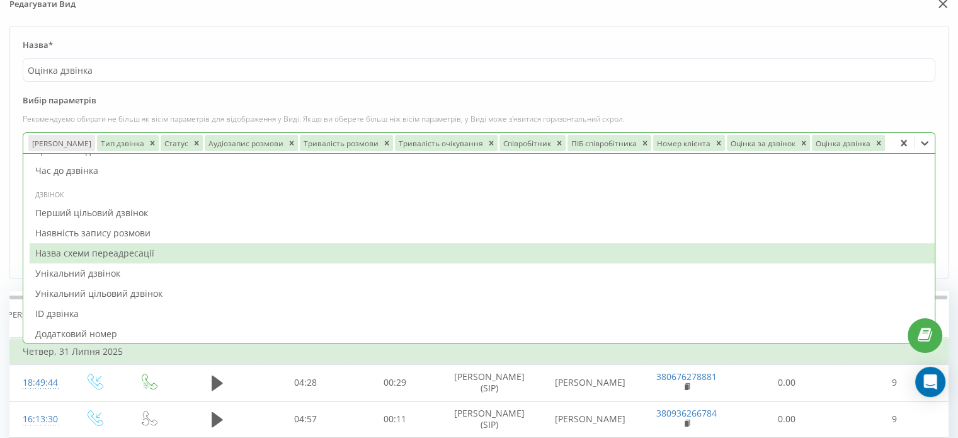
click at [331, 250] on div "Назва схеми переадресації" at bounding box center [482, 253] width 905 height 20
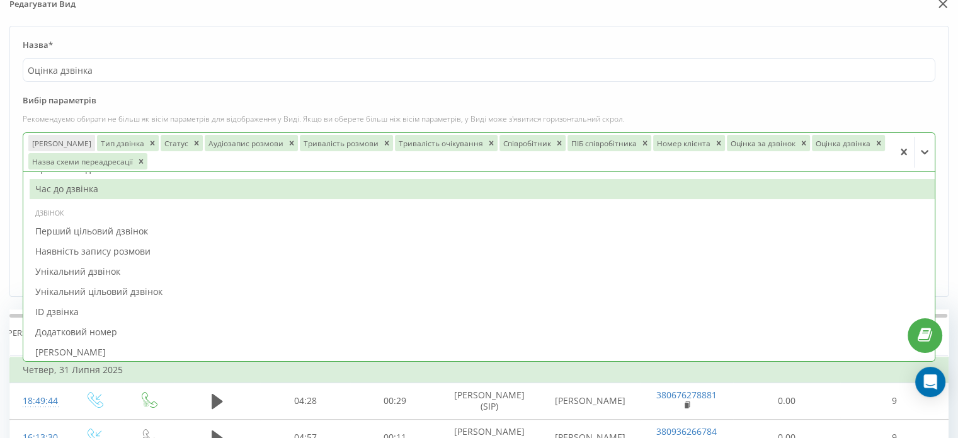
click at [862, 94] on label "Вибір параметрів" at bounding box center [479, 103] width 913 height 19
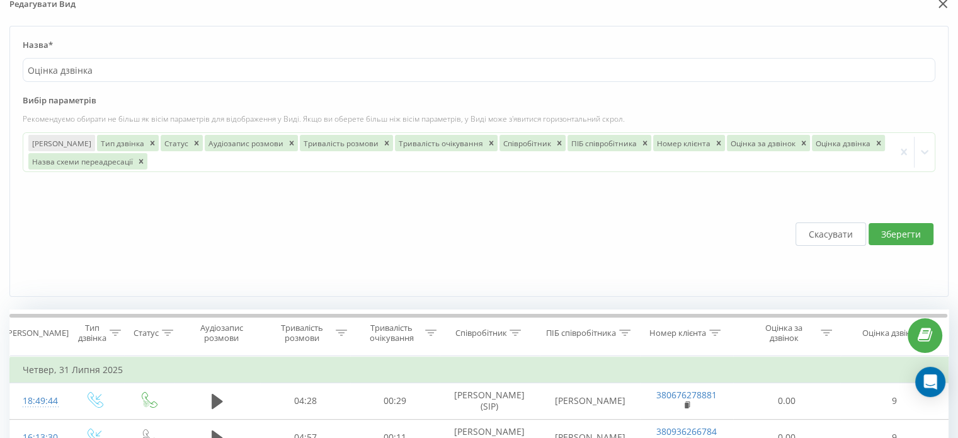
click at [894, 229] on button "Зберегти" at bounding box center [901, 234] width 65 height 22
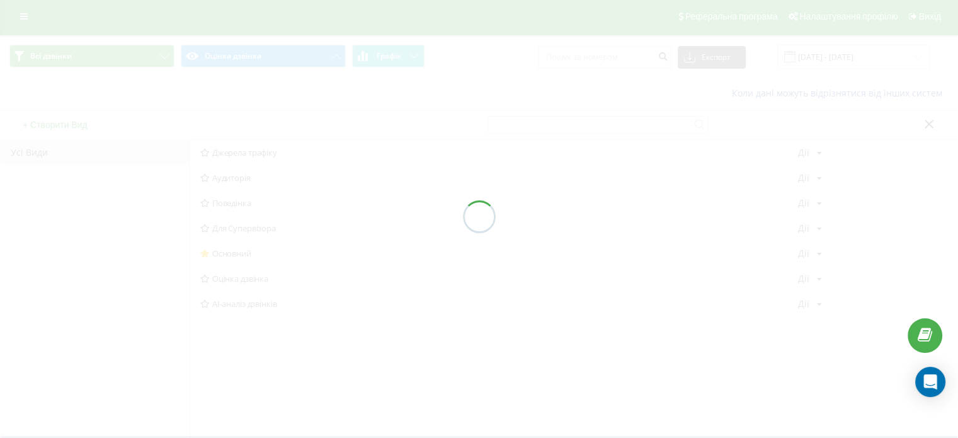
scroll to position [2, 0]
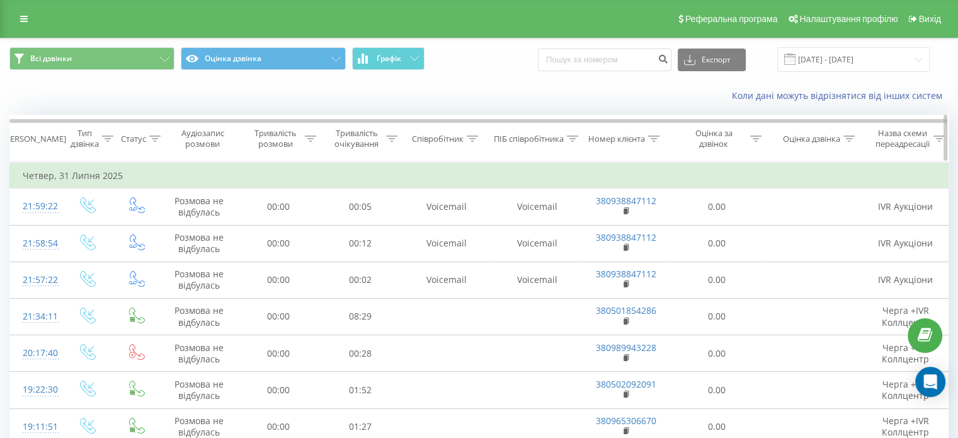
click at [848, 138] on icon at bounding box center [848, 138] width 11 height 6
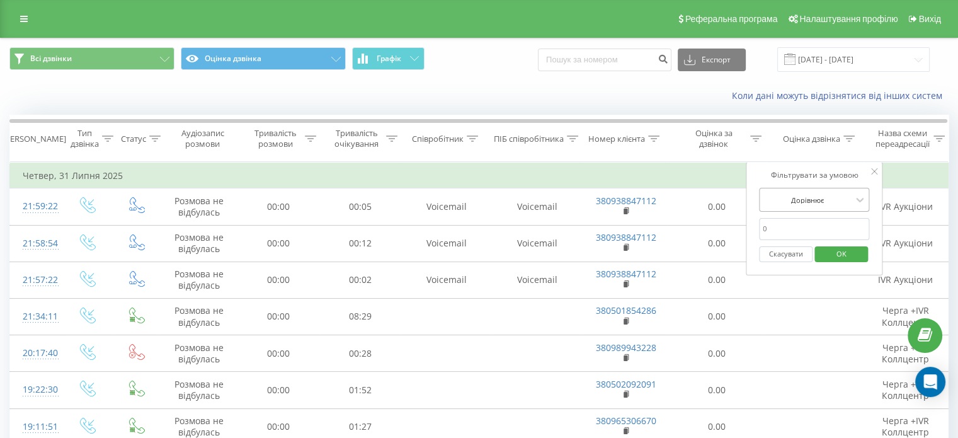
click at [832, 197] on div at bounding box center [807, 200] width 89 height 12
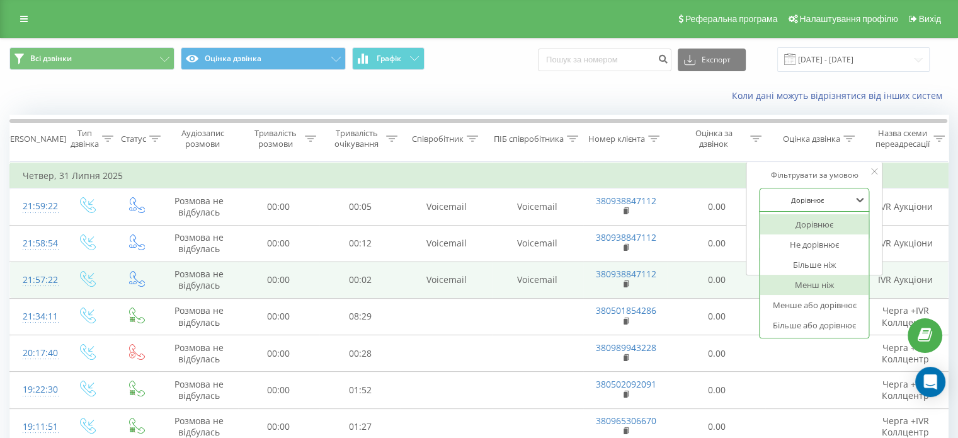
click at [798, 283] on div "Менш ніж" at bounding box center [815, 285] width 110 height 20
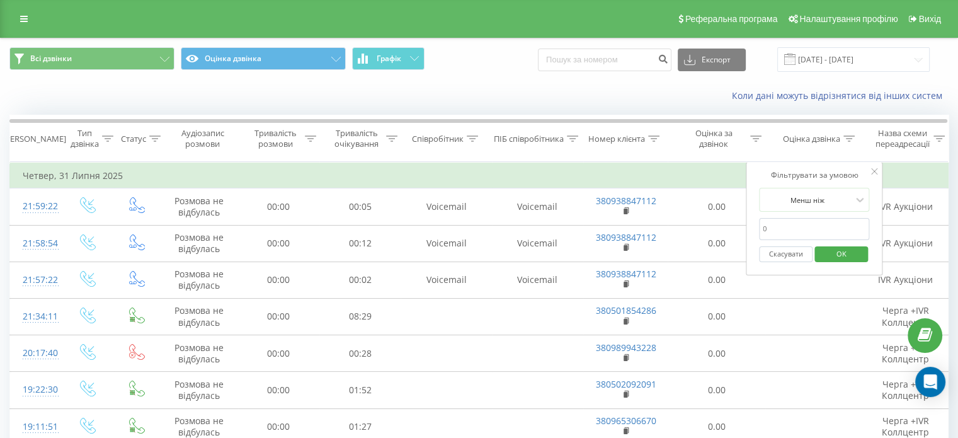
click at [784, 220] on input "number" at bounding box center [814, 229] width 111 height 22
type input "9"
click at [847, 249] on span "OK" at bounding box center [840, 254] width 35 height 20
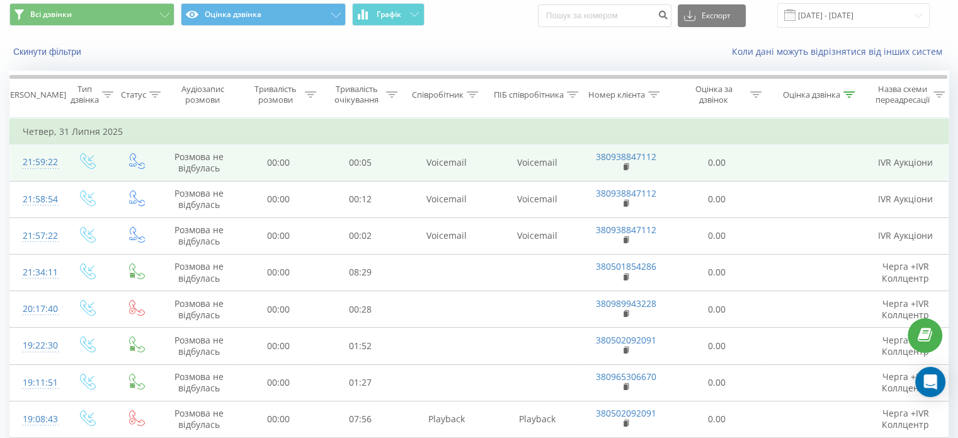
scroll to position [63, 0]
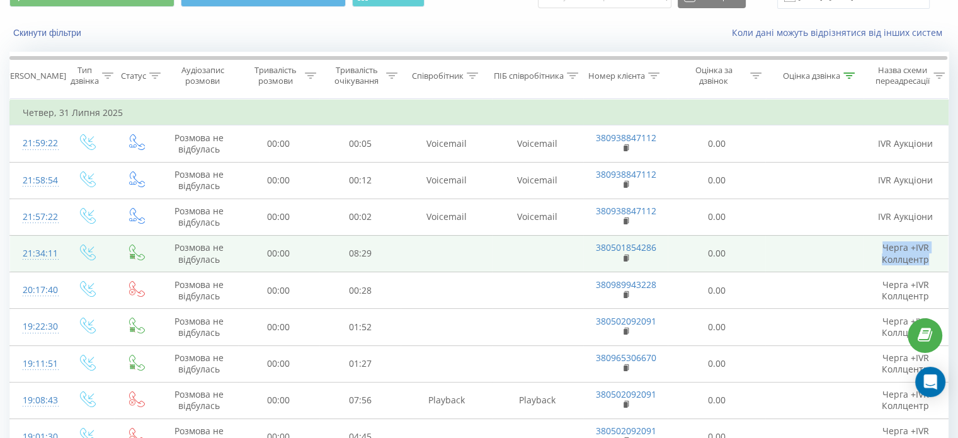
drag, startPoint x: 881, startPoint y: 244, endPoint x: 927, endPoint y: 260, distance: 48.0
click at [927, 260] on td "Черга +IVR Коллцентр" at bounding box center [906, 253] width 84 height 37
copy td "Черга +IVR Коллцентр"
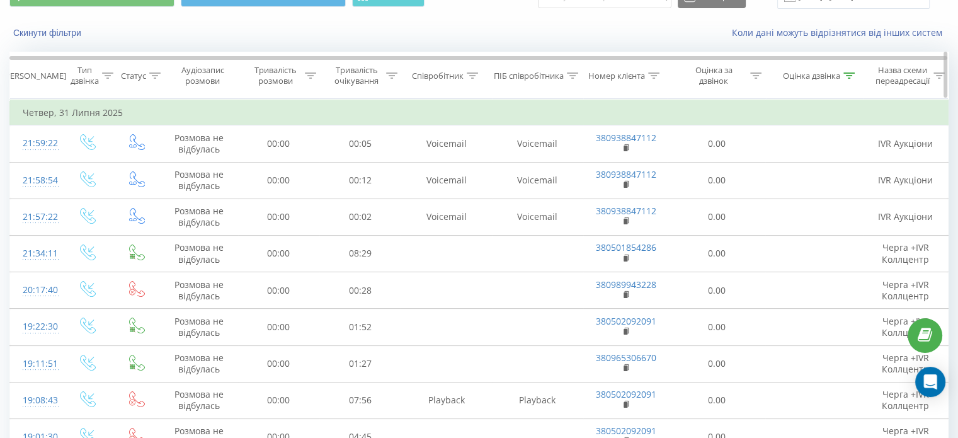
click at [935, 74] on icon at bounding box center [939, 75] width 11 height 6
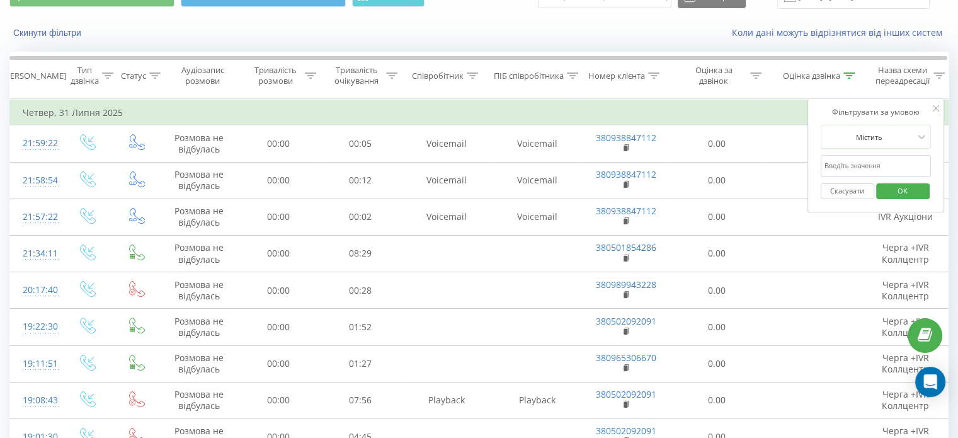
click at [869, 164] on input "text" at bounding box center [876, 166] width 111 height 22
paste input "Черга +IVR Коллцентр"
type input "Черга +IVR Коллцентр"
click at [898, 191] on span "OK" at bounding box center [902, 191] width 35 height 20
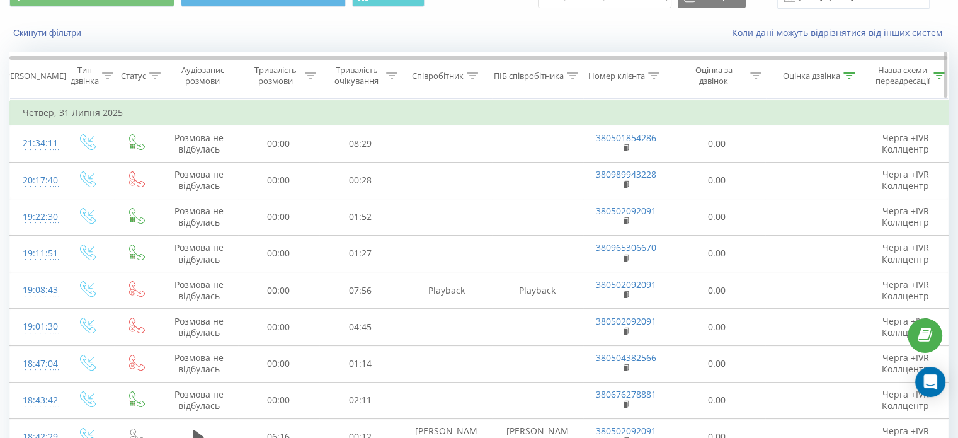
click at [850, 77] on icon at bounding box center [848, 75] width 11 height 6
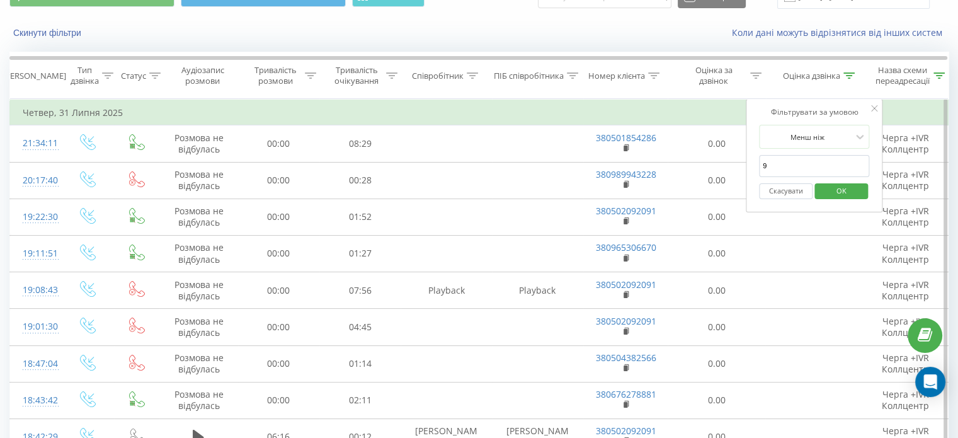
click at [840, 167] on input "9" at bounding box center [814, 166] width 111 height 22
type input "8"
click at [864, 166] on input "8" at bounding box center [814, 166] width 111 height 22
click at [846, 185] on span "OK" at bounding box center [840, 191] width 35 height 20
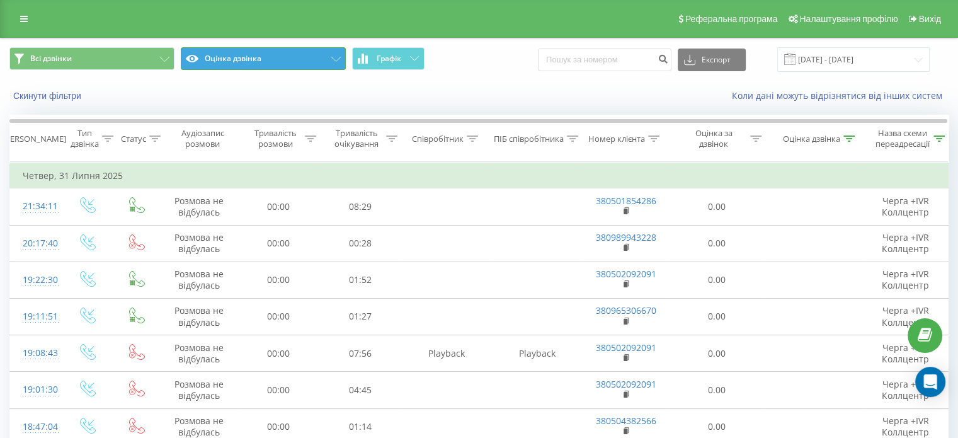
click at [242, 53] on button "Оцінка дзвінка" at bounding box center [263, 58] width 165 height 23
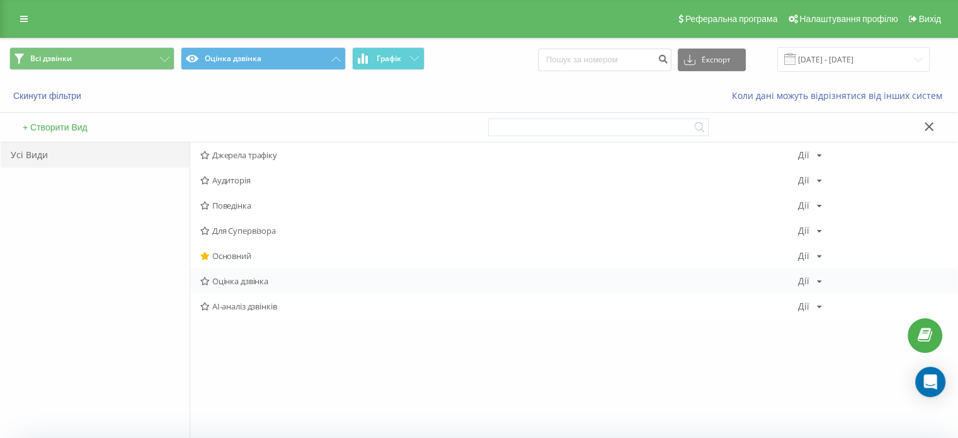
click at [248, 279] on span "Оцінка дзвінка" at bounding box center [499, 281] width 598 height 9
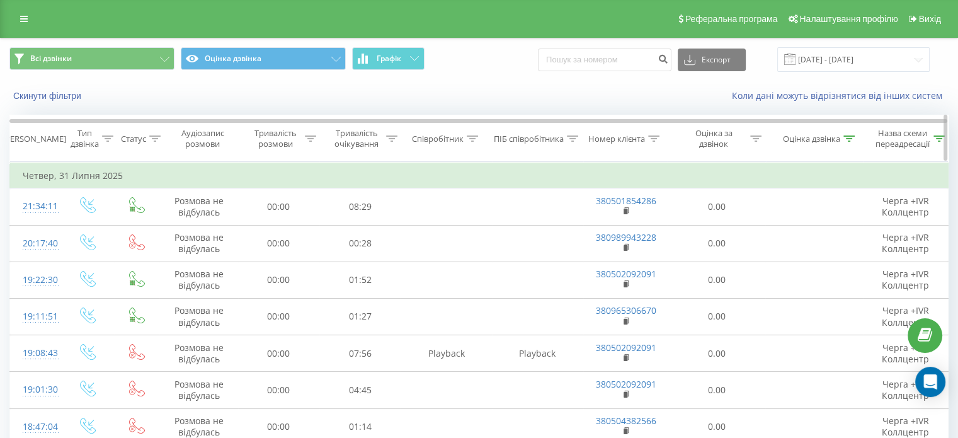
click at [854, 135] on icon at bounding box center [848, 138] width 11 height 6
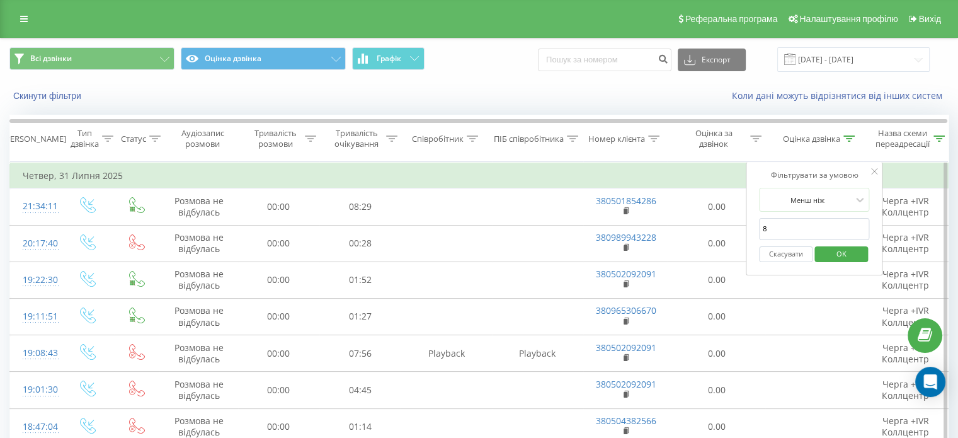
click at [779, 249] on button "Скасувати" at bounding box center [786, 254] width 54 height 16
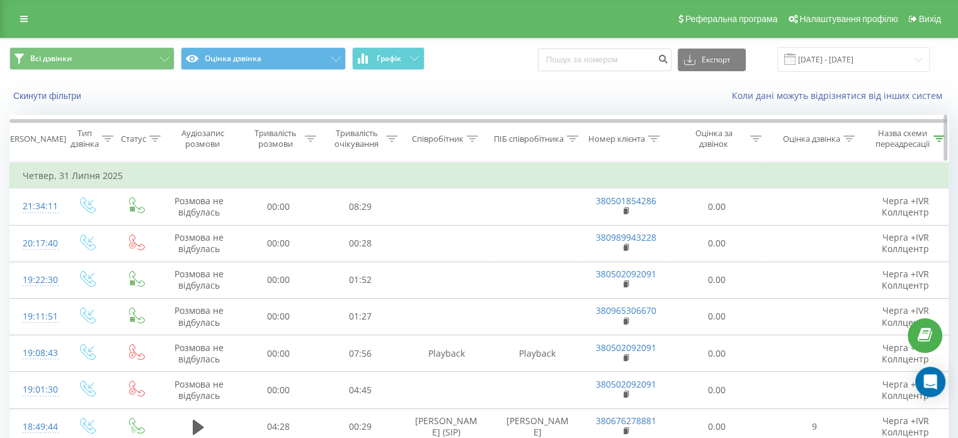
click at [851, 135] on icon at bounding box center [848, 138] width 11 height 6
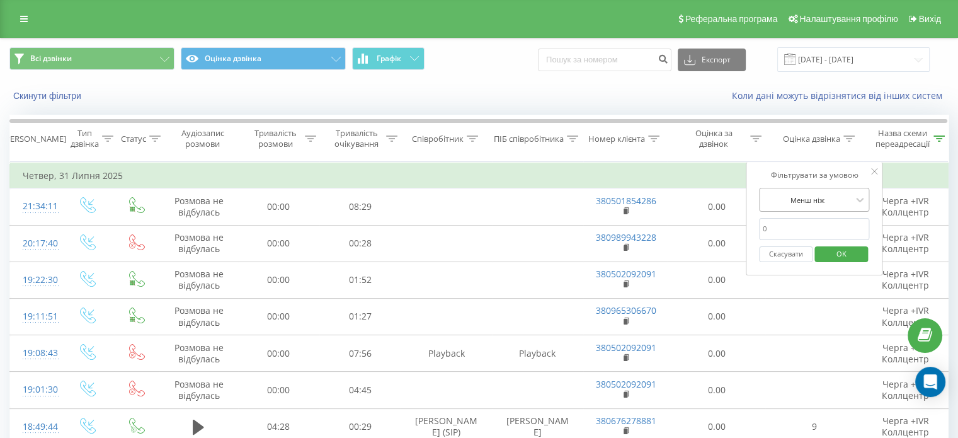
click at [806, 198] on div at bounding box center [807, 200] width 89 height 12
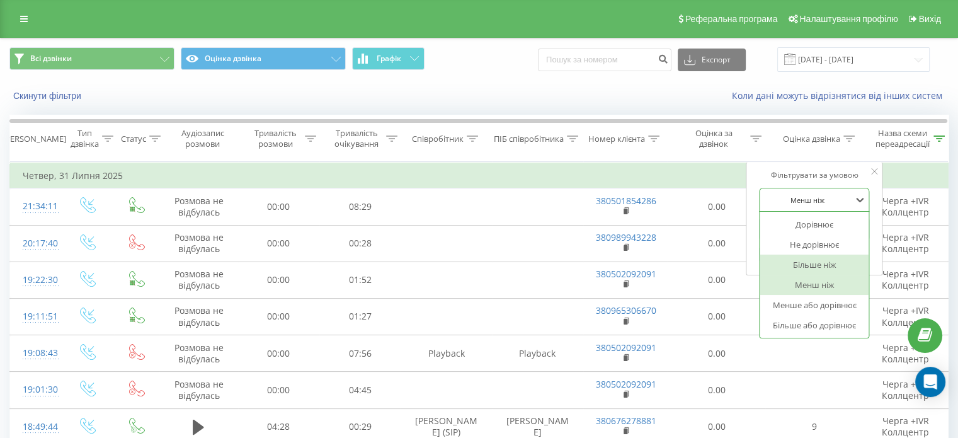
click at [823, 260] on div "Більше ніж" at bounding box center [815, 264] width 110 height 20
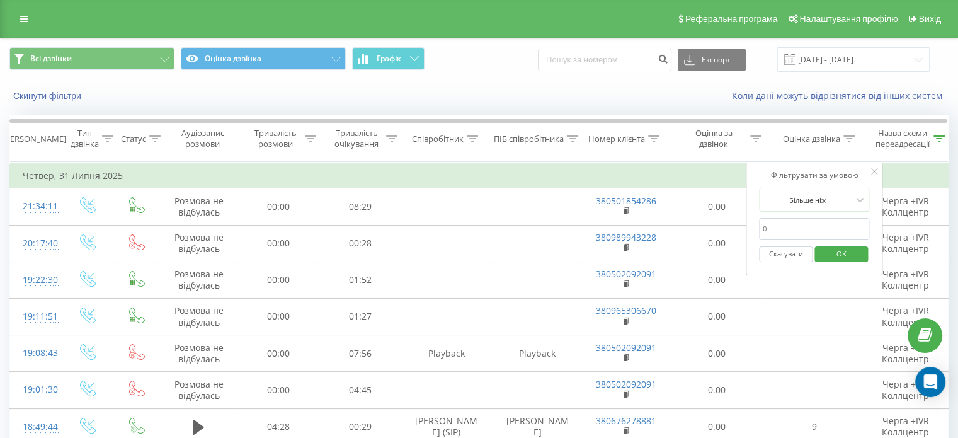
click at [774, 222] on input "8" at bounding box center [814, 229] width 111 height 22
type input "1"
click at [847, 255] on span "OK" at bounding box center [840, 254] width 35 height 20
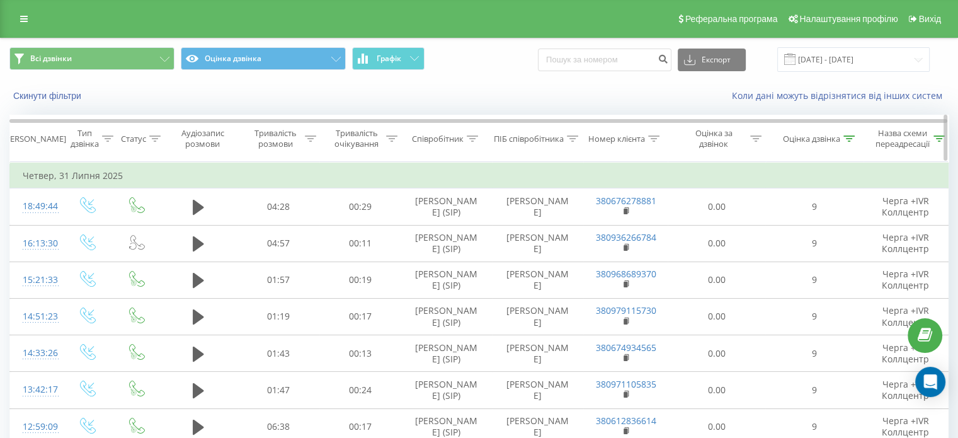
click at [847, 135] on icon at bounding box center [848, 138] width 11 height 6
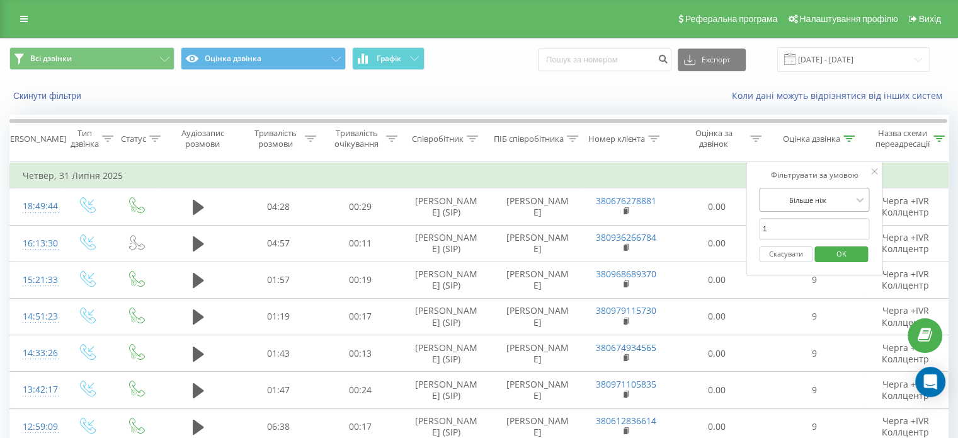
click at [819, 196] on div at bounding box center [807, 200] width 89 height 12
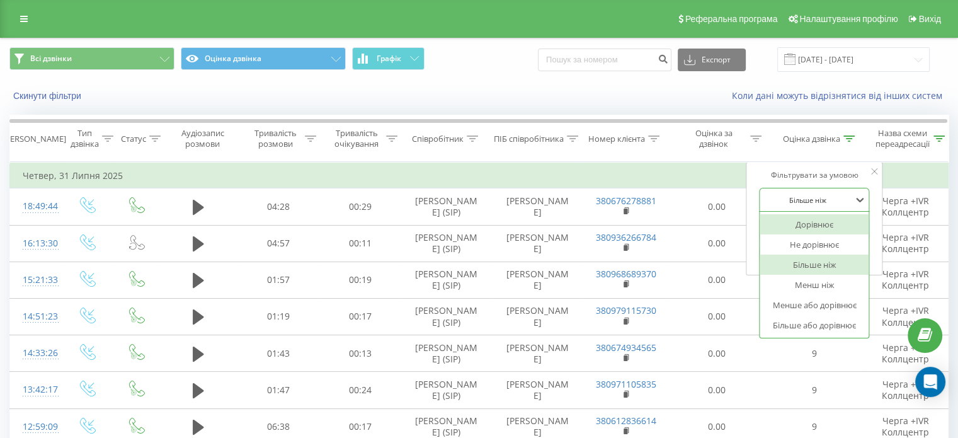
click at [806, 223] on div "Дорівнює" at bounding box center [815, 224] width 110 height 20
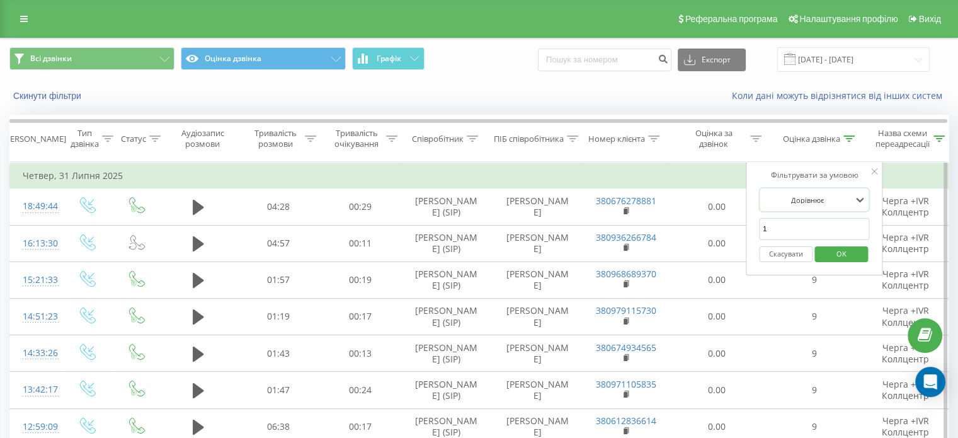
click at [816, 219] on input "1" at bounding box center [814, 229] width 111 height 22
type input "8"
click at [826, 250] on span "OK" at bounding box center [840, 254] width 35 height 20
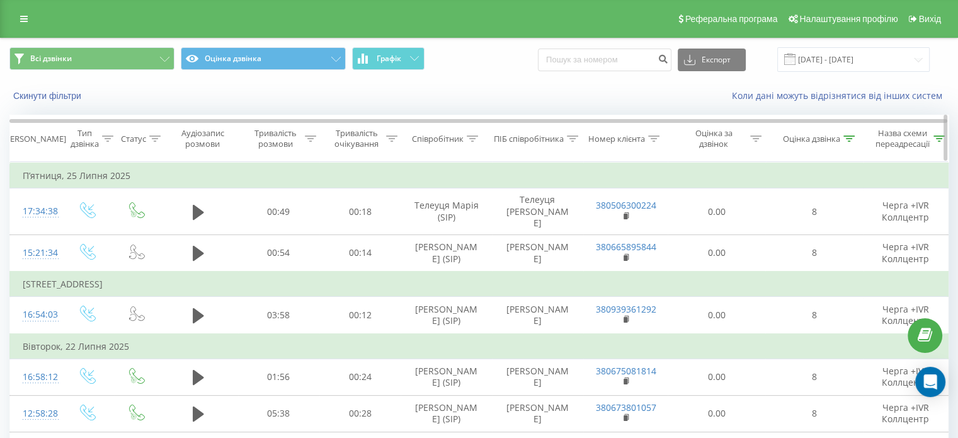
click at [817, 135] on div "Оцінка дзвінка" at bounding box center [811, 139] width 57 height 11
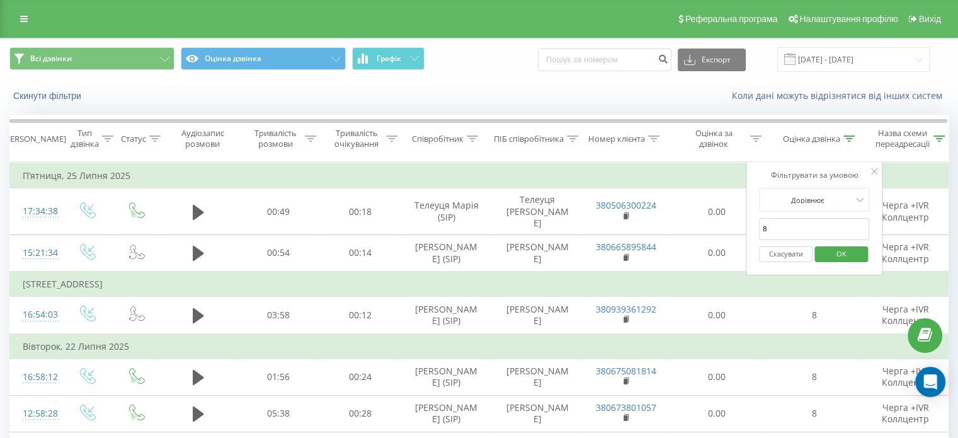
click at [780, 226] on input "8" at bounding box center [814, 229] width 111 height 22
type input "7"
click at [845, 248] on span "OK" at bounding box center [840, 254] width 35 height 20
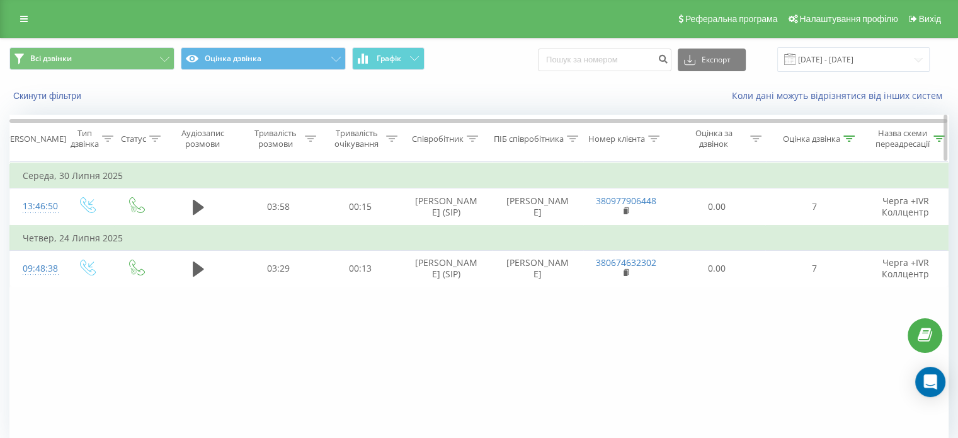
click at [852, 137] on icon at bounding box center [848, 138] width 11 height 6
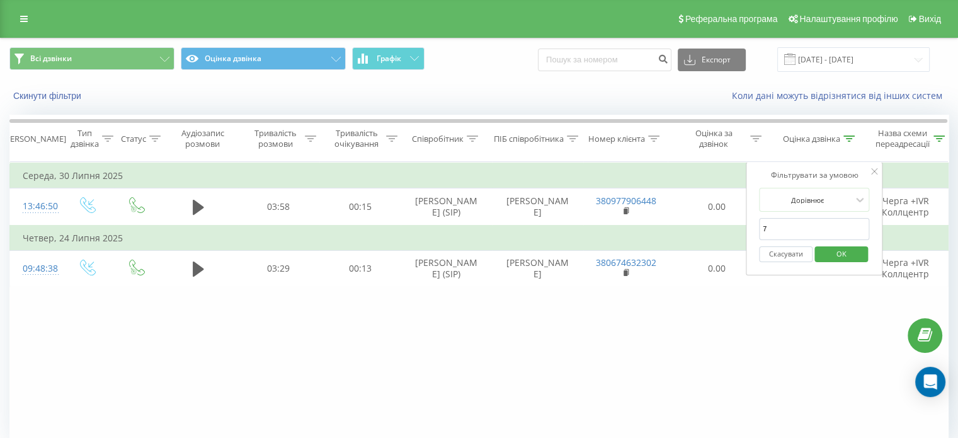
click at [796, 234] on input "7" at bounding box center [814, 229] width 111 height 22
type input "6"
click at [830, 251] on span "OK" at bounding box center [840, 254] width 35 height 20
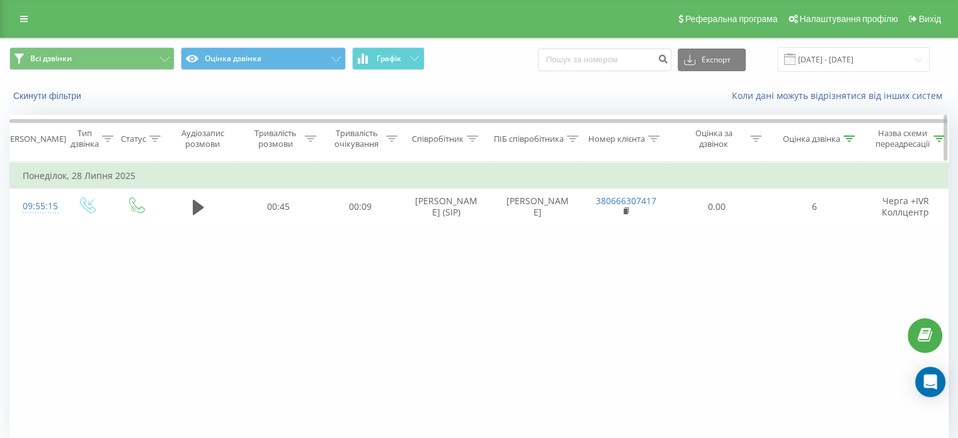
click at [848, 135] on icon at bounding box center [848, 138] width 11 height 6
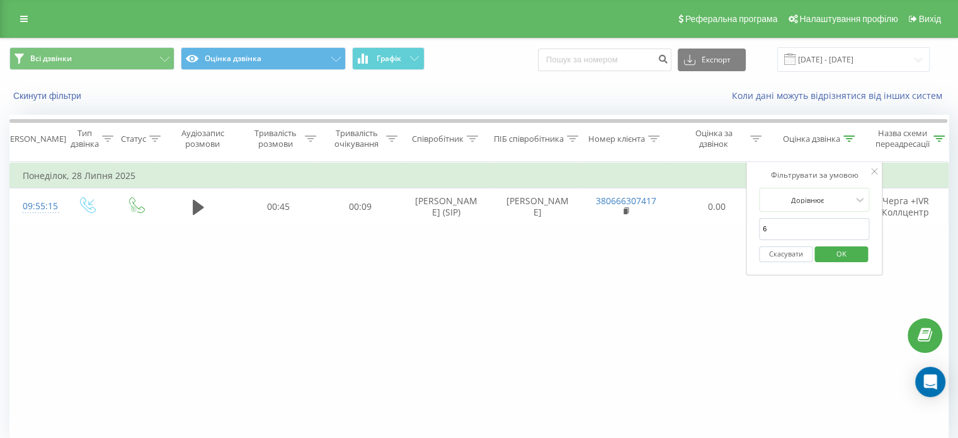
click at [785, 221] on input "6" at bounding box center [814, 229] width 111 height 22
type input "5"
click button "OK" at bounding box center [841, 254] width 54 height 16
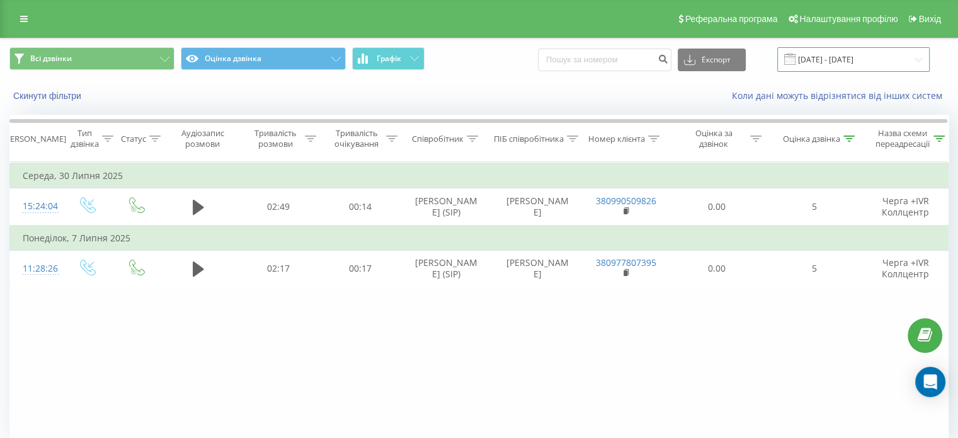
click at [826, 62] on input "[DATE] - [DATE]" at bounding box center [853, 59] width 152 height 25
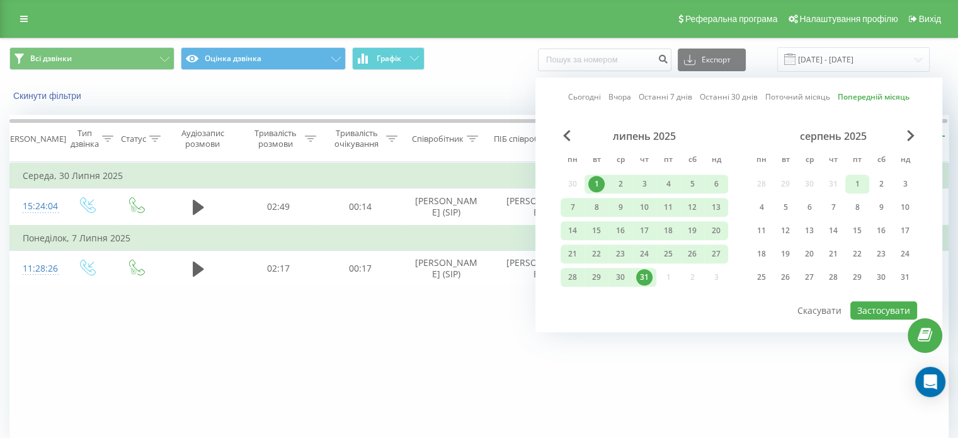
click at [862, 182] on div "1" at bounding box center [857, 184] width 16 height 16
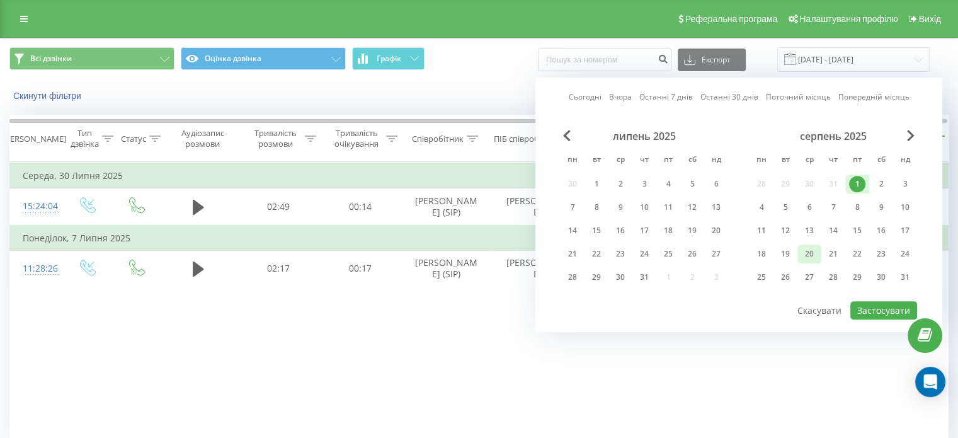
click at [813, 252] on div "20" at bounding box center [809, 254] width 16 height 16
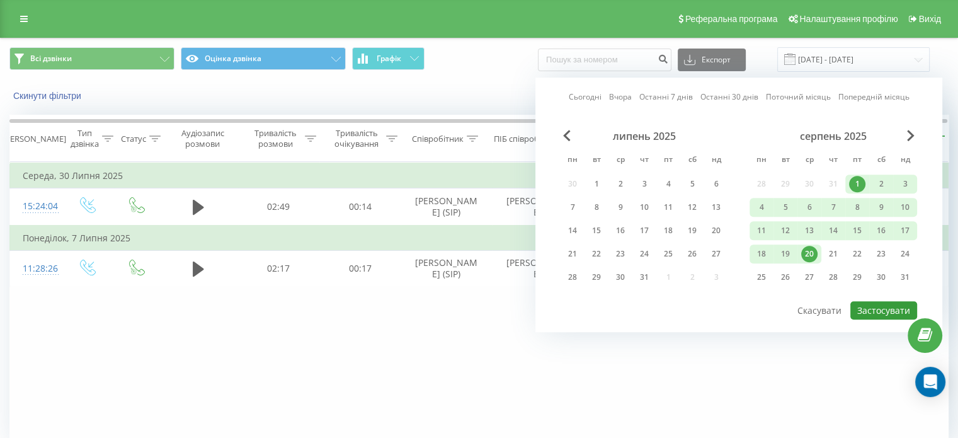
click at [884, 304] on button "Застосувати" at bounding box center [883, 310] width 67 height 18
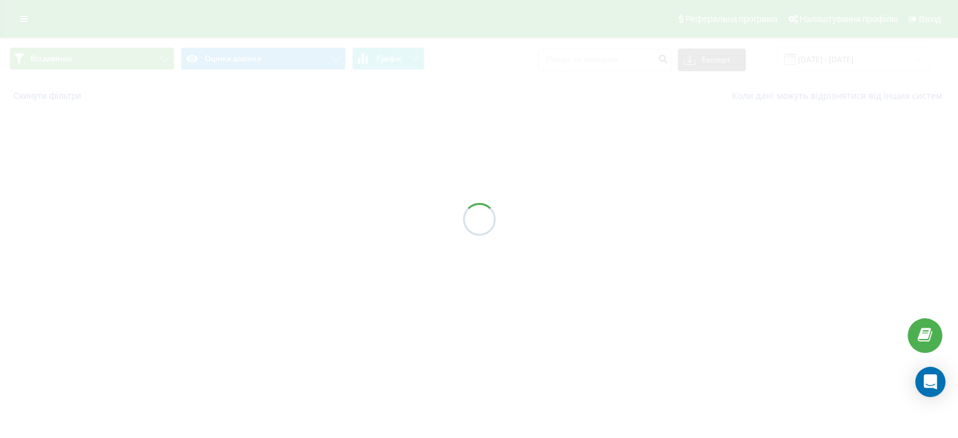
type input "[DATE] - [DATE]"
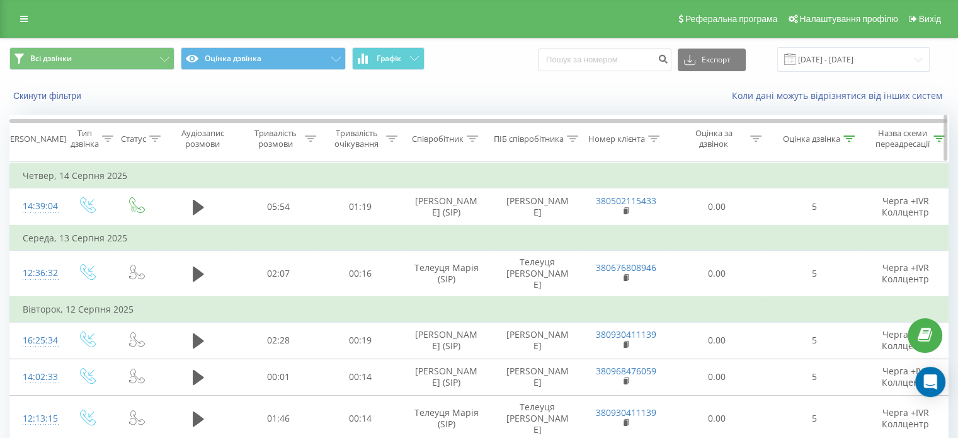
click at [852, 139] on icon at bounding box center [848, 138] width 11 height 6
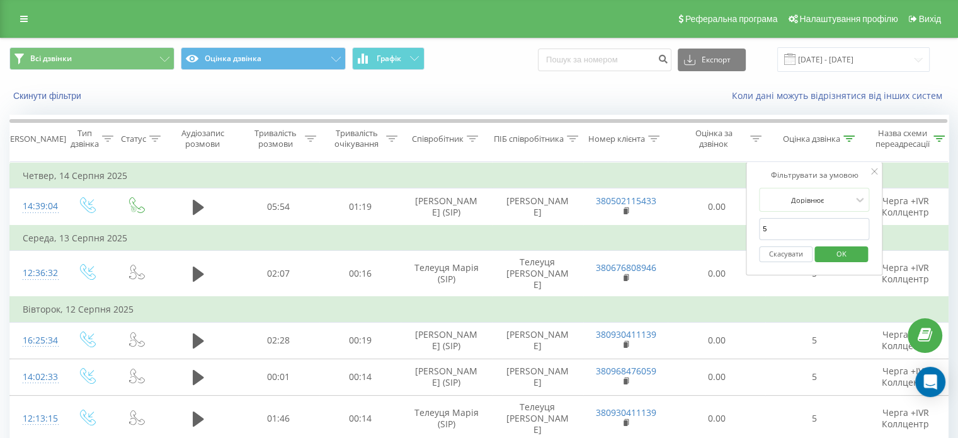
click at [779, 230] on input "5" at bounding box center [814, 229] width 111 height 22
type input "1"
click at [835, 251] on span "OK" at bounding box center [840, 254] width 35 height 20
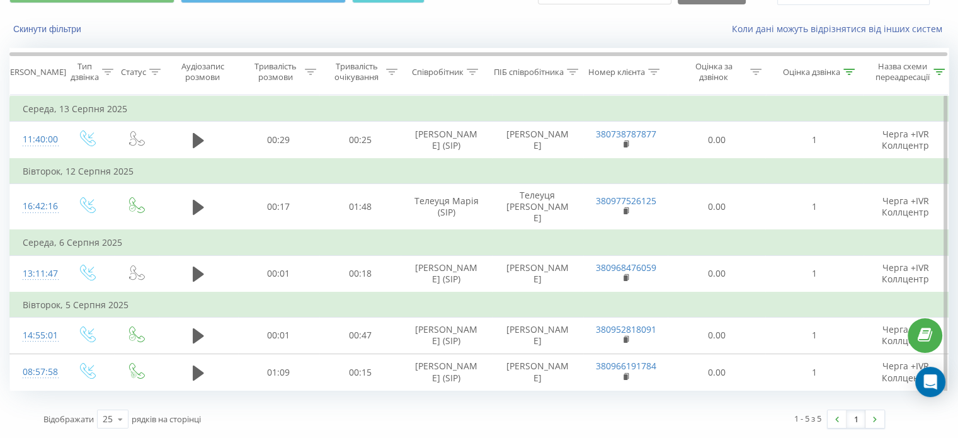
scroll to position [74, 0]
click at [844, 69] on icon at bounding box center [848, 72] width 11 height 6
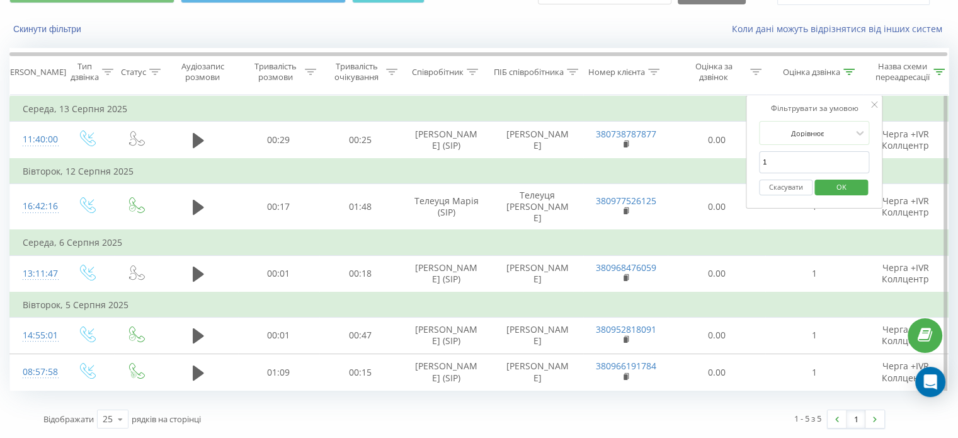
click at [776, 153] on input "1" at bounding box center [814, 162] width 111 height 22
type input "2"
click button "OK" at bounding box center [841, 188] width 54 height 16
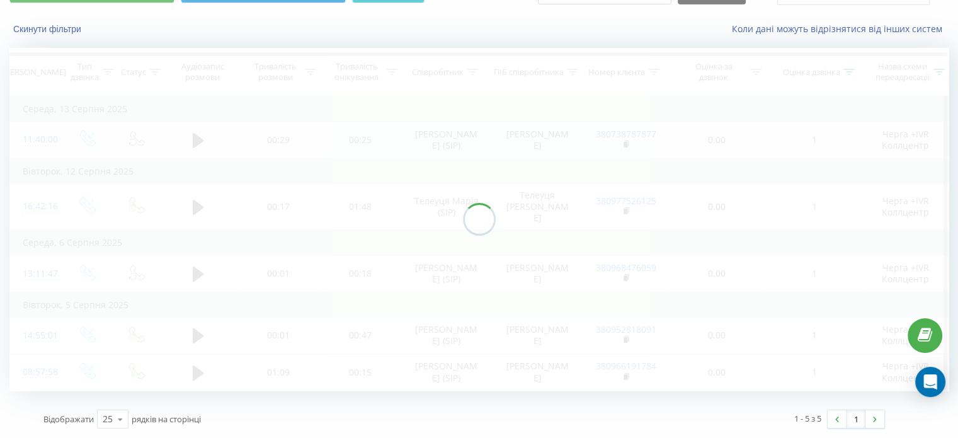
scroll to position [54, 0]
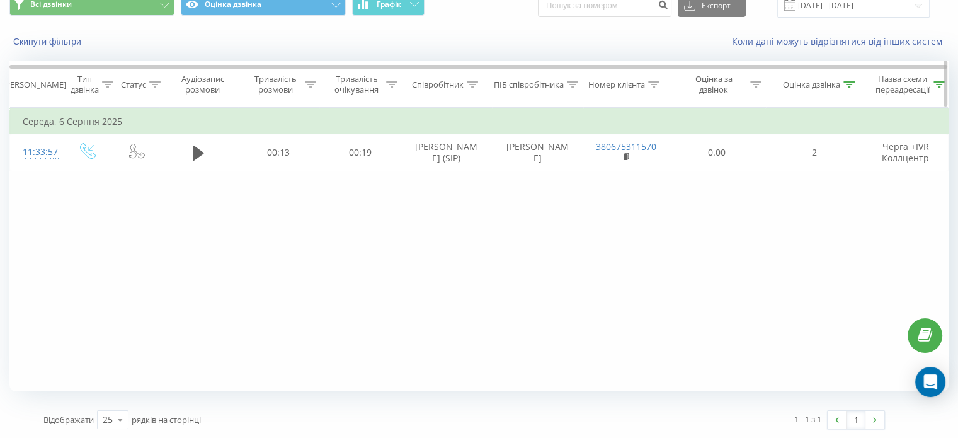
click at [851, 83] on icon at bounding box center [848, 84] width 11 height 6
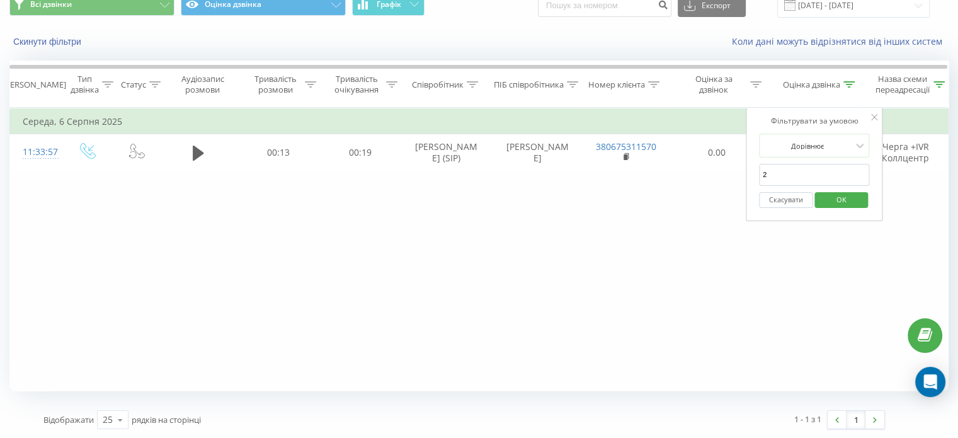
click at [803, 173] on input "2" at bounding box center [814, 175] width 111 height 22
type input "3"
click at [833, 193] on span "OK" at bounding box center [840, 200] width 35 height 20
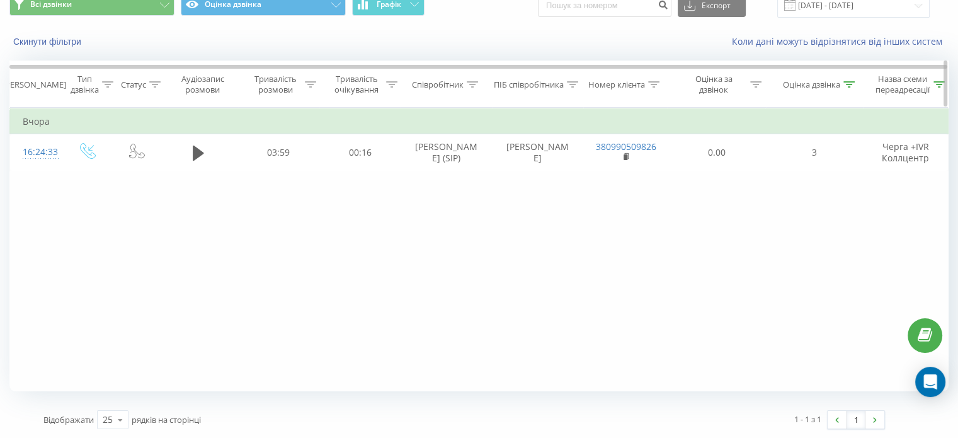
click at [848, 79] on div at bounding box center [848, 84] width 11 height 11
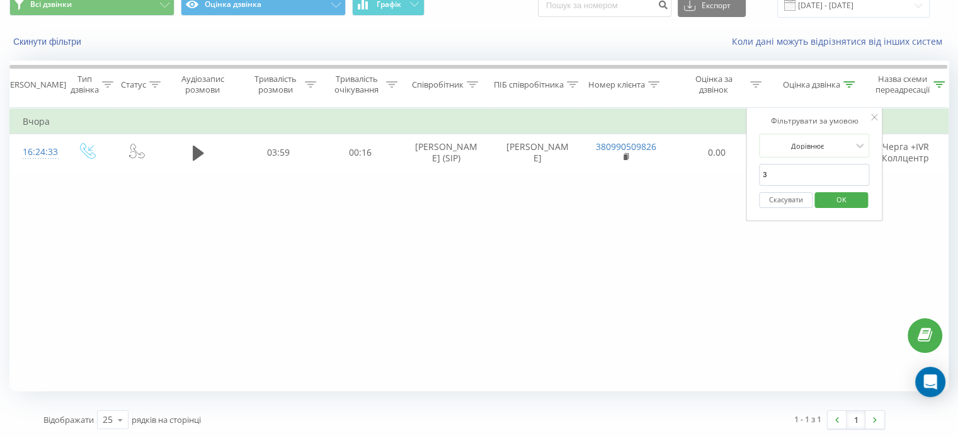
click at [788, 167] on input "3" at bounding box center [814, 175] width 111 height 22
type input "4"
click at [825, 202] on span "OK" at bounding box center [840, 200] width 35 height 20
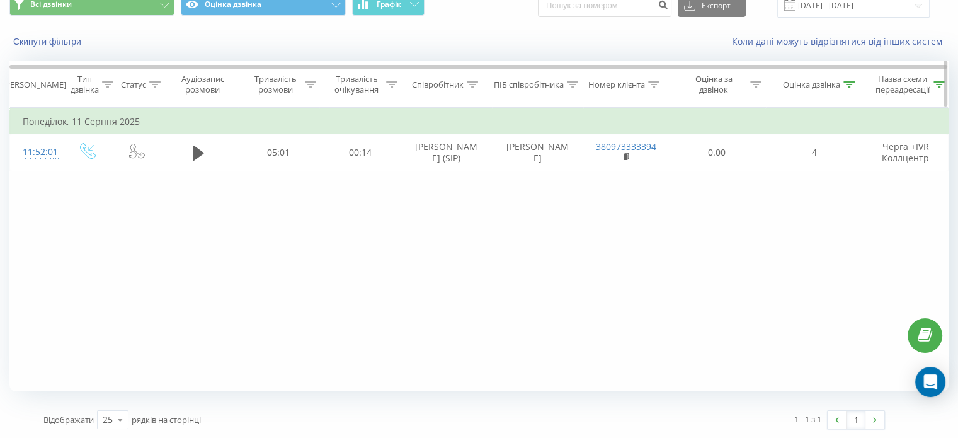
click at [847, 85] on icon at bounding box center [848, 84] width 11 height 6
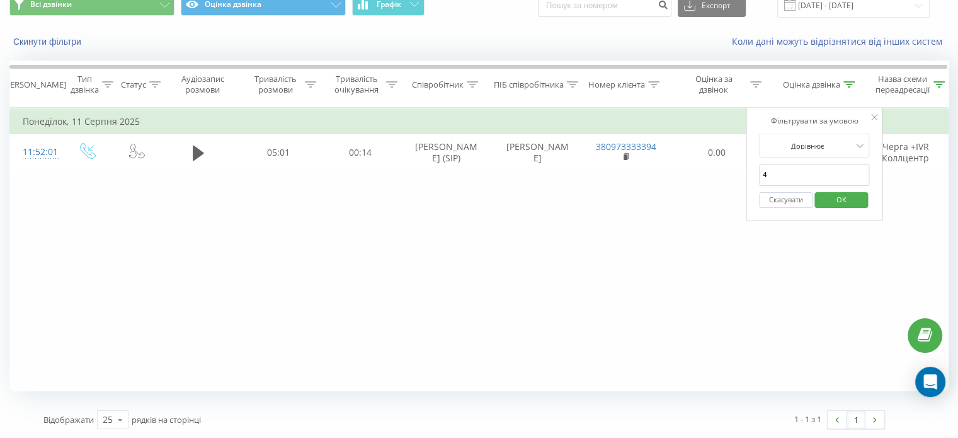
click at [811, 171] on input "4" at bounding box center [814, 175] width 111 height 22
type input "5"
click at [824, 197] on span "OK" at bounding box center [840, 200] width 35 height 20
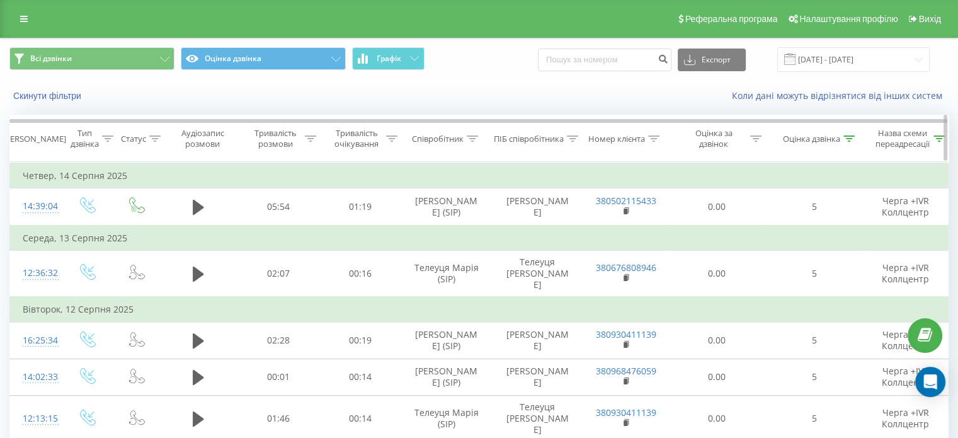
click at [852, 137] on icon at bounding box center [848, 138] width 11 height 6
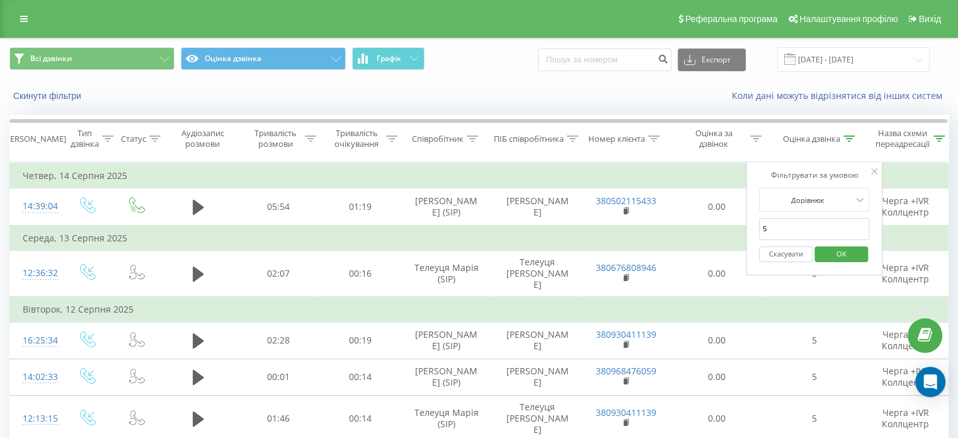
click at [776, 234] on input "5" at bounding box center [814, 229] width 111 height 22
type input "6"
click at [826, 251] on span "OK" at bounding box center [840, 254] width 35 height 20
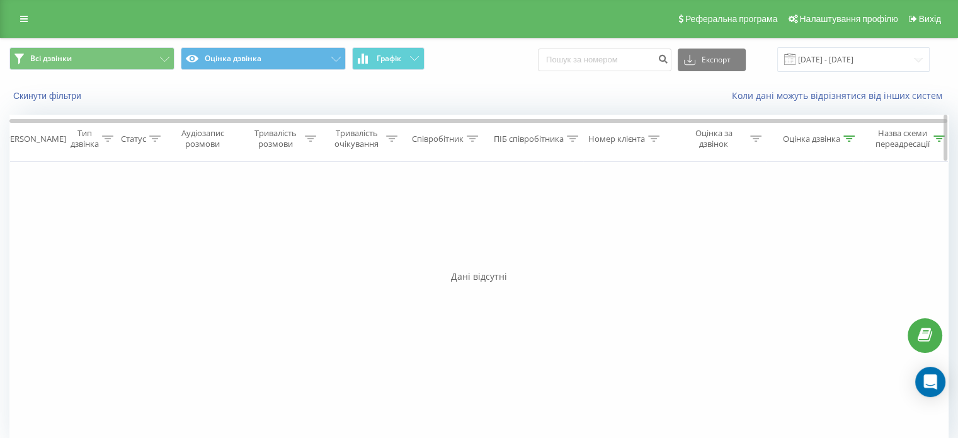
click at [848, 135] on icon at bounding box center [848, 138] width 11 height 6
click at [791, 227] on input "6" at bounding box center [815, 229] width 111 height 22
type input "7"
click at [854, 251] on span "OK" at bounding box center [841, 254] width 35 height 20
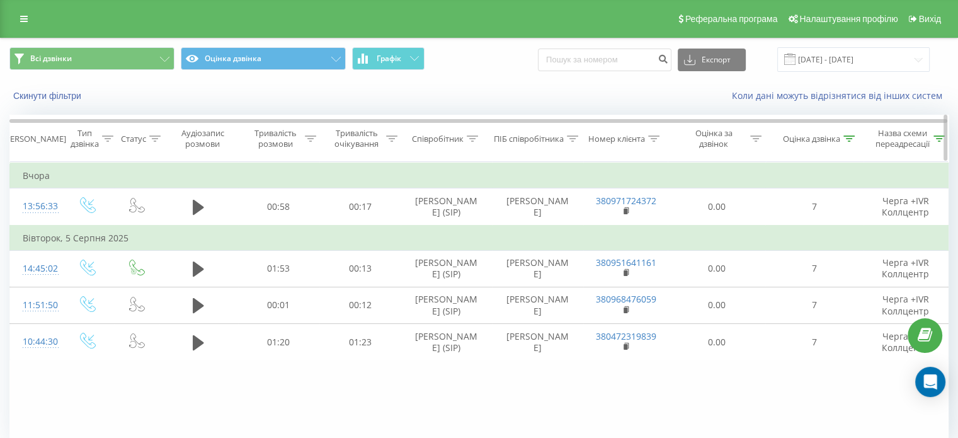
click at [849, 135] on icon at bounding box center [848, 138] width 11 height 6
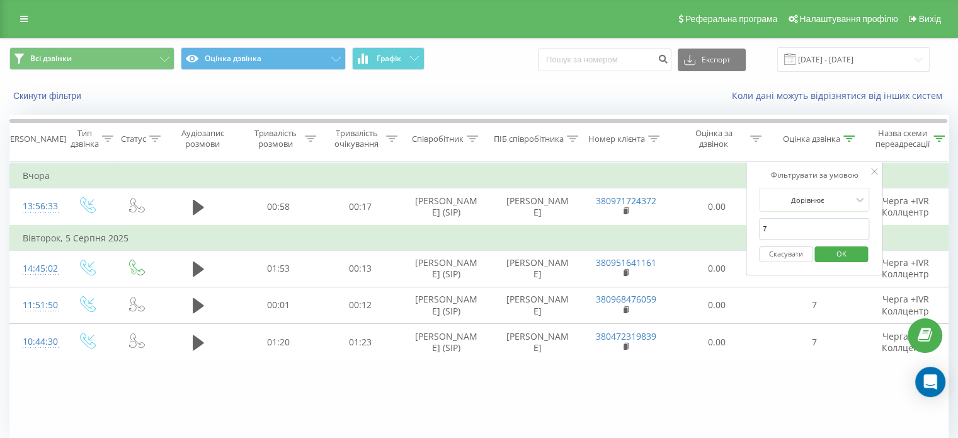
click at [784, 222] on input "7" at bounding box center [814, 229] width 111 height 22
type input "8"
click at [837, 253] on span "OK" at bounding box center [840, 254] width 35 height 20
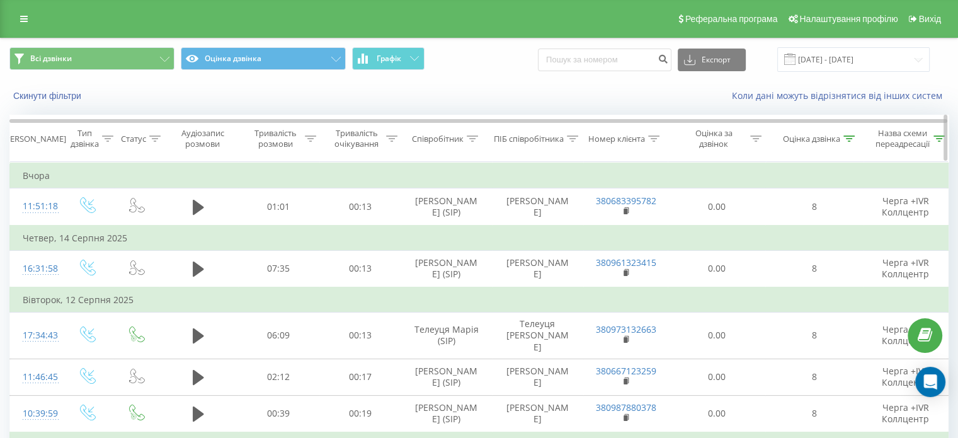
click at [850, 134] on div at bounding box center [848, 139] width 11 height 11
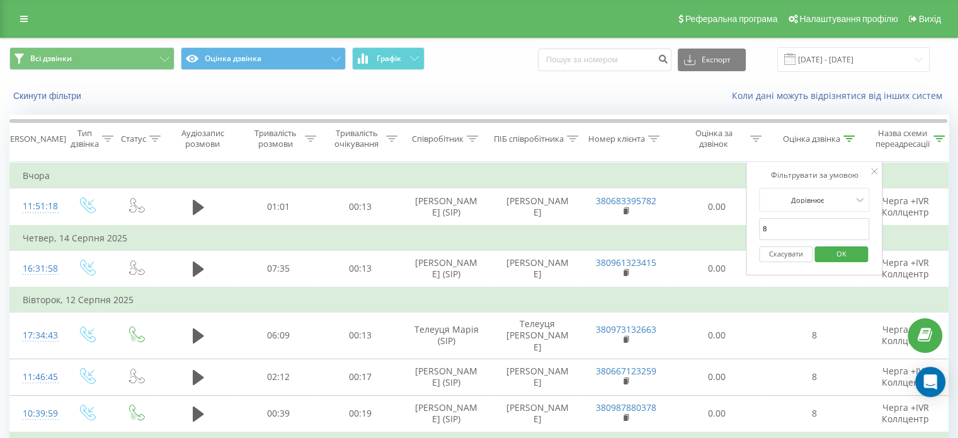
click at [783, 224] on input "8" at bounding box center [814, 229] width 111 height 22
type input "9"
click at [854, 251] on span "OK" at bounding box center [840, 254] width 35 height 20
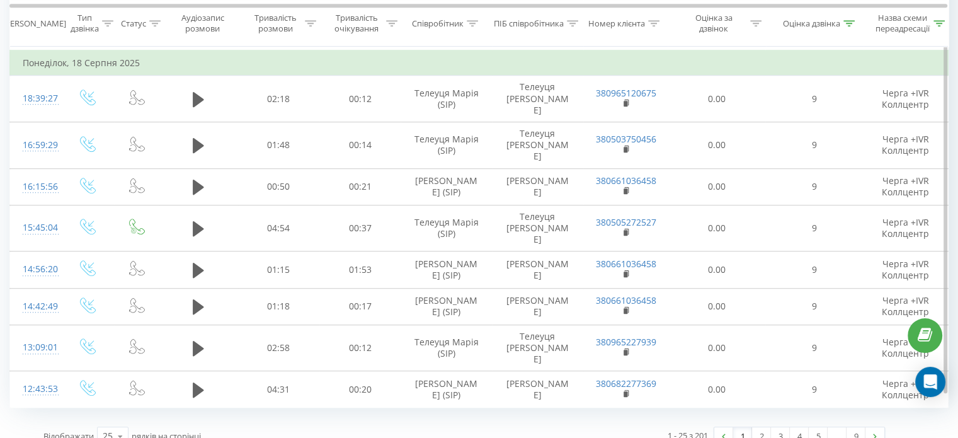
scroll to position [828, 0]
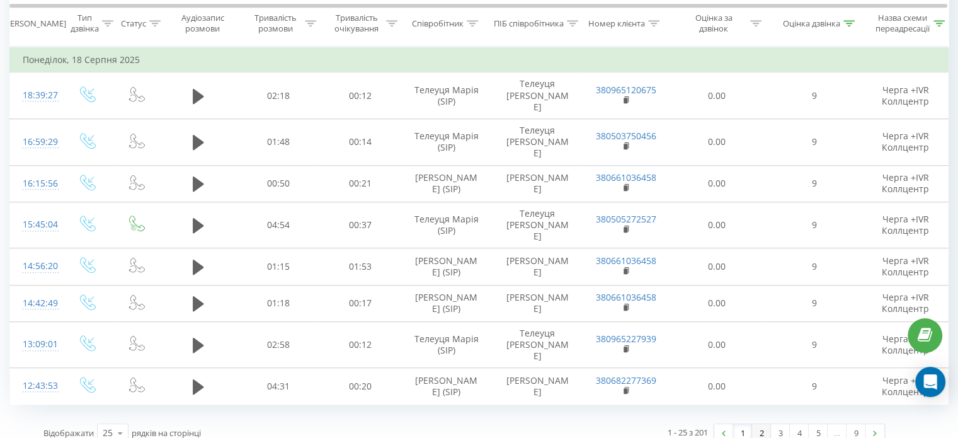
click at [761, 424] on link "2" at bounding box center [761, 433] width 19 height 18
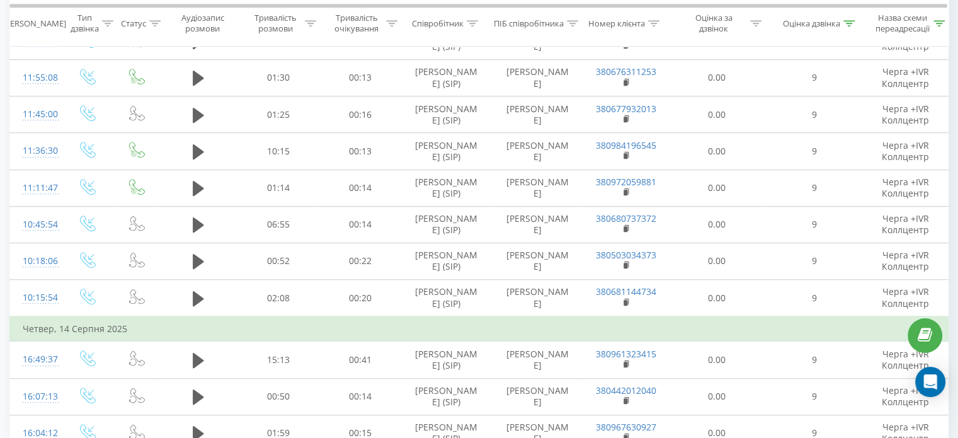
scroll to position [883, 0]
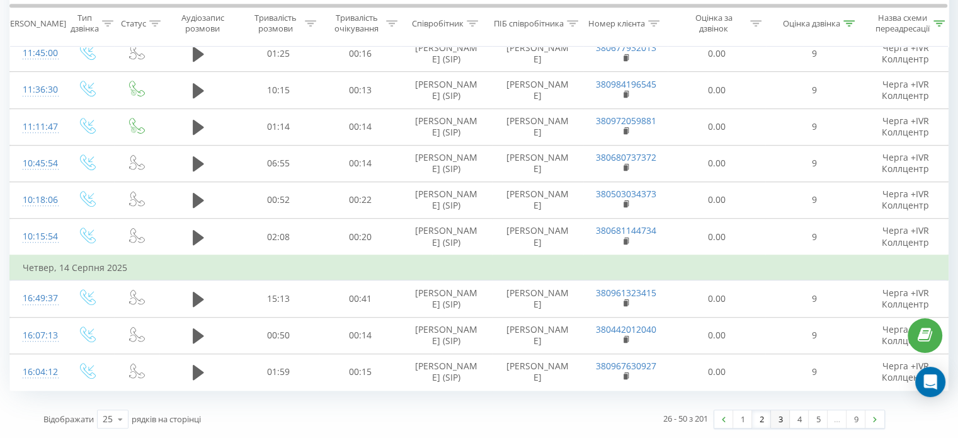
click at [776, 423] on link "3" at bounding box center [780, 419] width 19 height 18
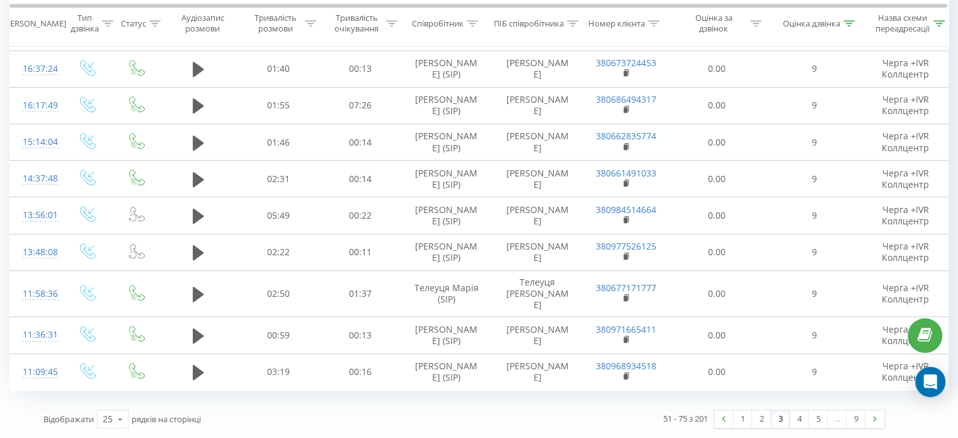
scroll to position [862, 0]
click at [801, 420] on link "4" at bounding box center [799, 419] width 19 height 18
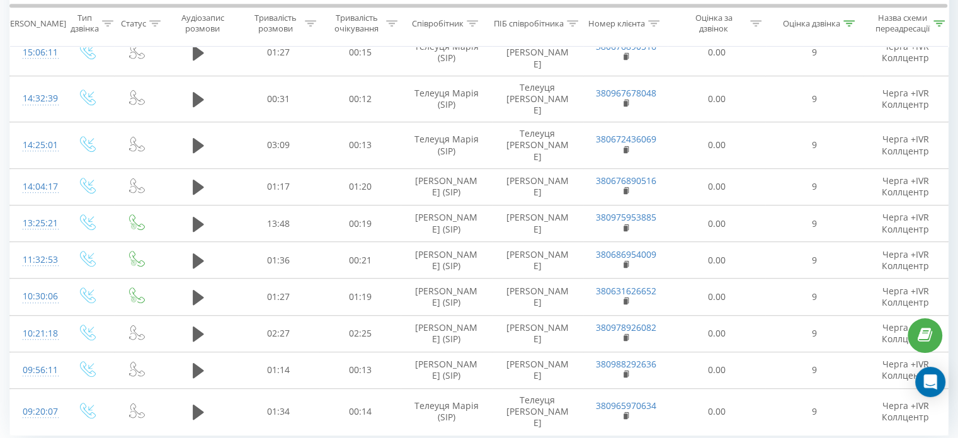
scroll to position [852, 0]
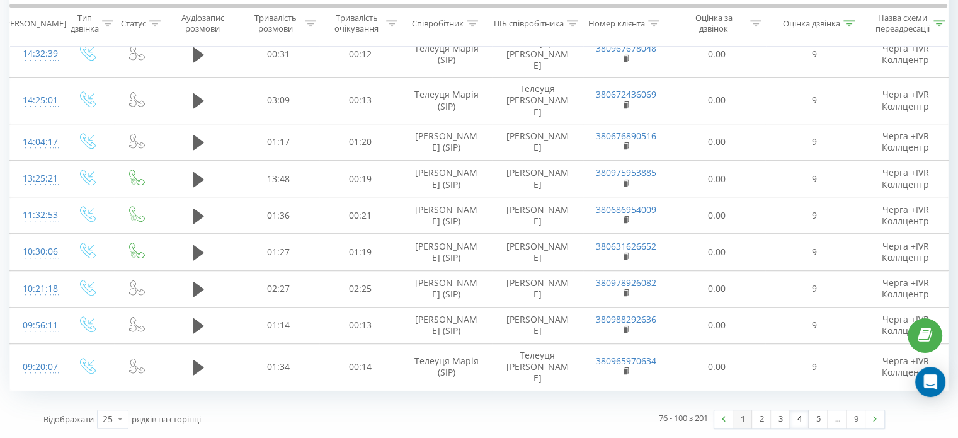
click at [739, 418] on link "1" at bounding box center [742, 419] width 19 height 18
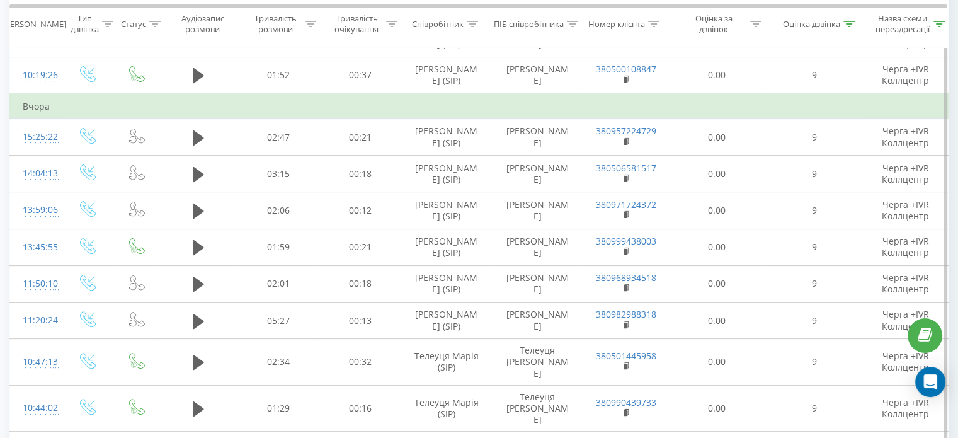
scroll to position [72, 0]
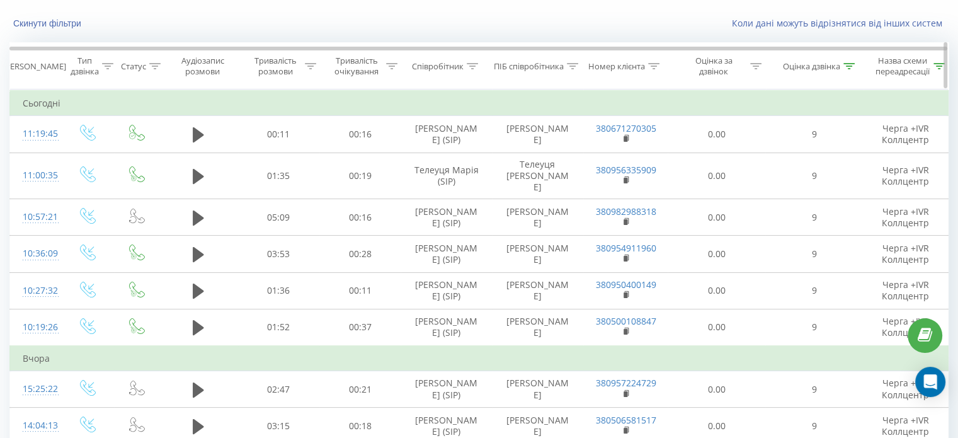
click at [852, 67] on icon at bounding box center [848, 66] width 11 height 6
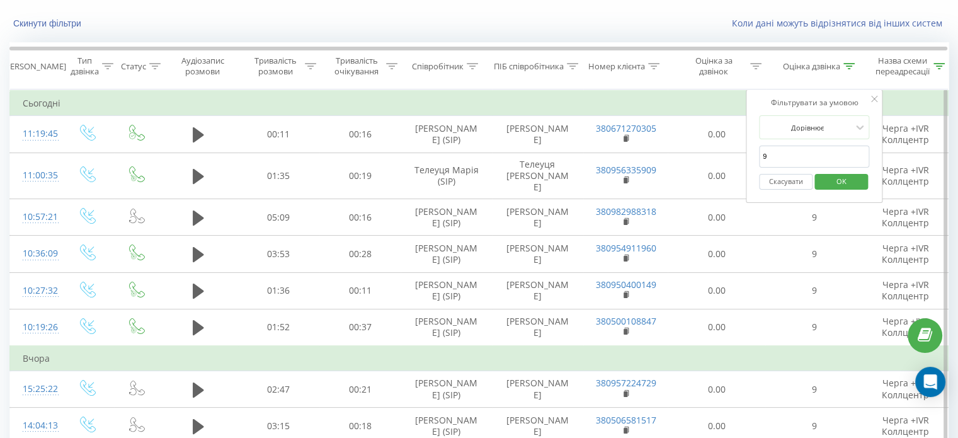
click at [790, 155] on input "9" at bounding box center [814, 157] width 111 height 22
type input "5"
click at [841, 174] on span "OK" at bounding box center [840, 181] width 35 height 20
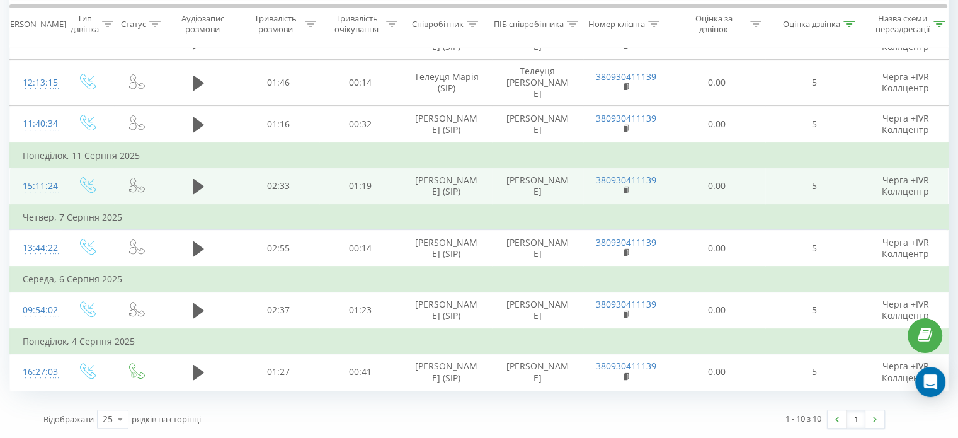
scroll to position [342, 0]
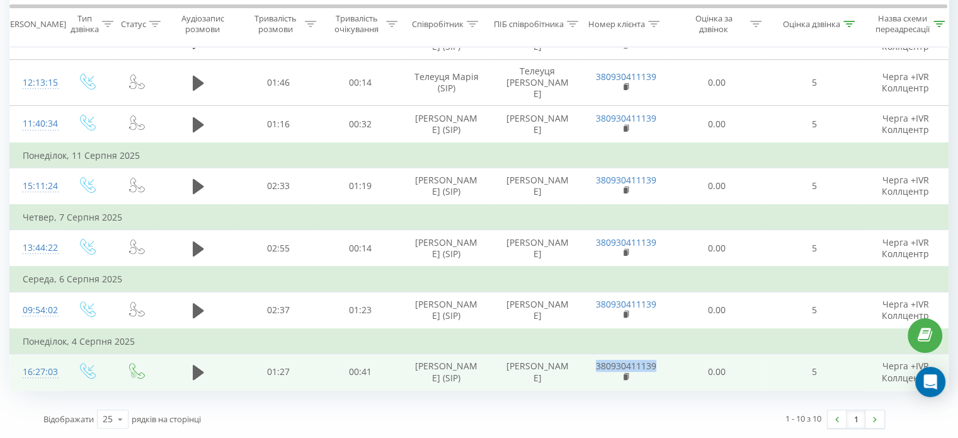
drag, startPoint x: 658, startPoint y: 360, endPoint x: 593, endPoint y: 358, distance: 64.9
click at [593, 358] on td "380930411139" at bounding box center [625, 371] width 84 height 37
copy link "380930411139"
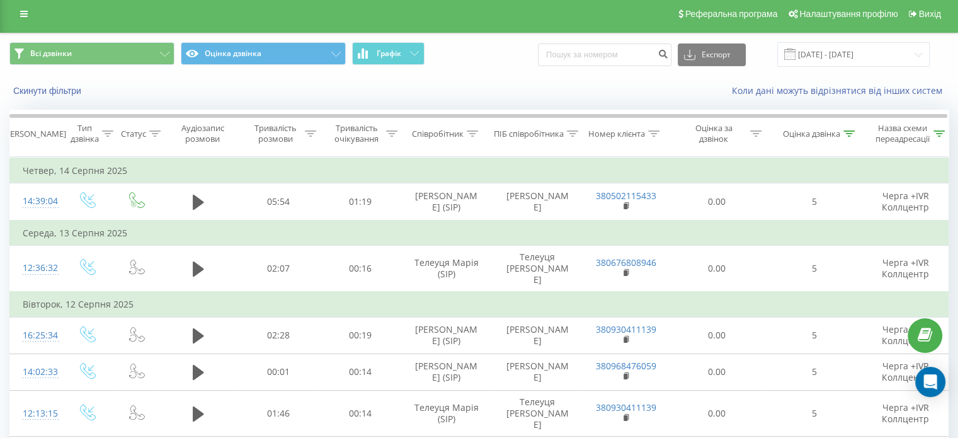
scroll to position [0, 0]
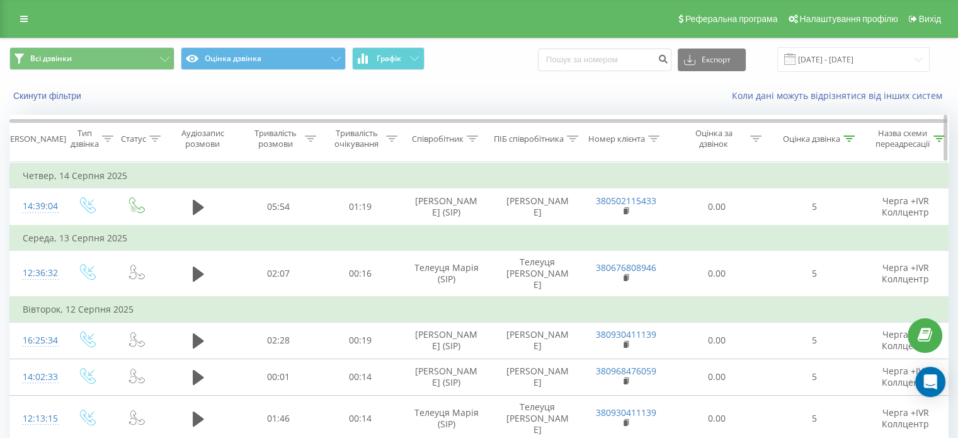
click at [847, 138] on icon at bounding box center [848, 138] width 11 height 6
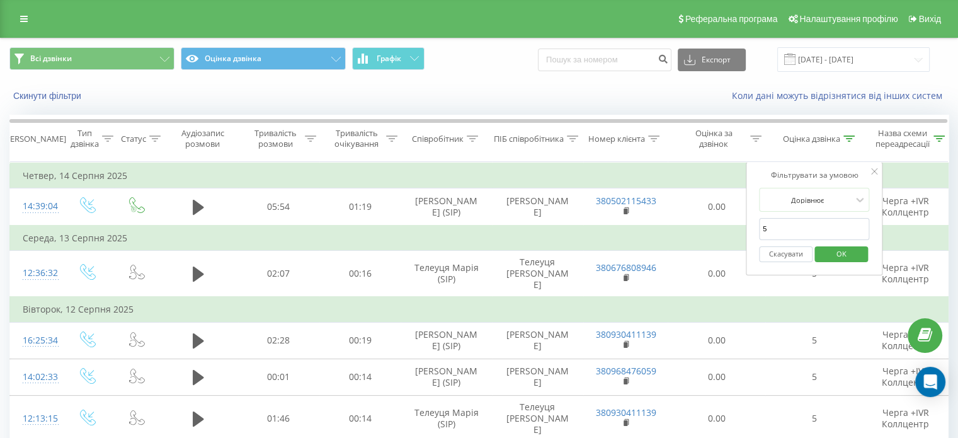
click at [775, 234] on input "5" at bounding box center [814, 229] width 111 height 22
type input "4"
click at [848, 259] on span "OK" at bounding box center [840, 254] width 35 height 20
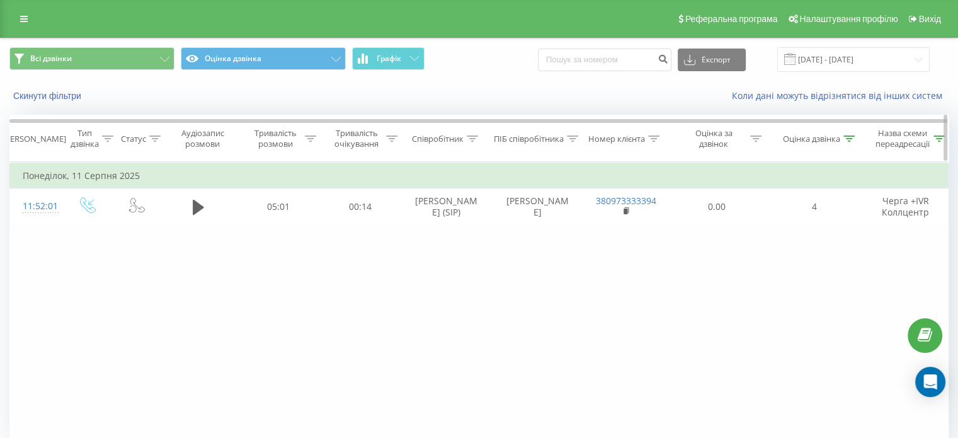
click at [849, 137] on icon at bounding box center [848, 138] width 11 height 6
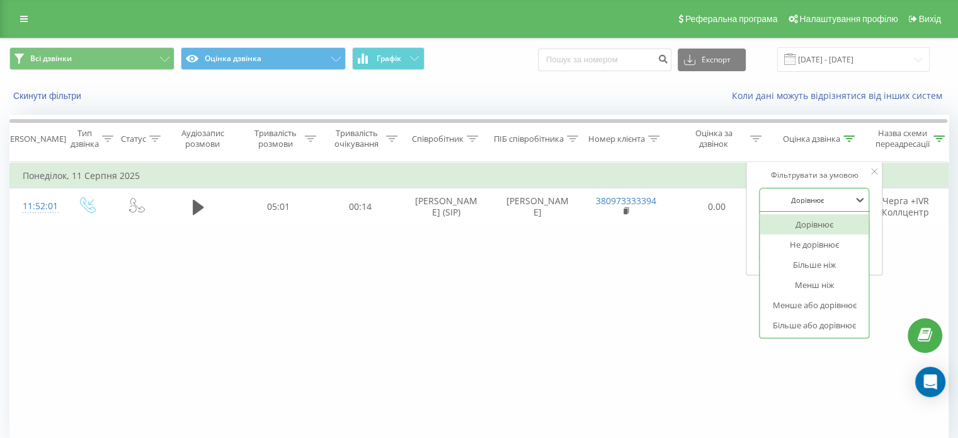
click at [837, 194] on div at bounding box center [807, 200] width 89 height 12
click at [816, 261] on div "Більше ніж" at bounding box center [815, 264] width 110 height 20
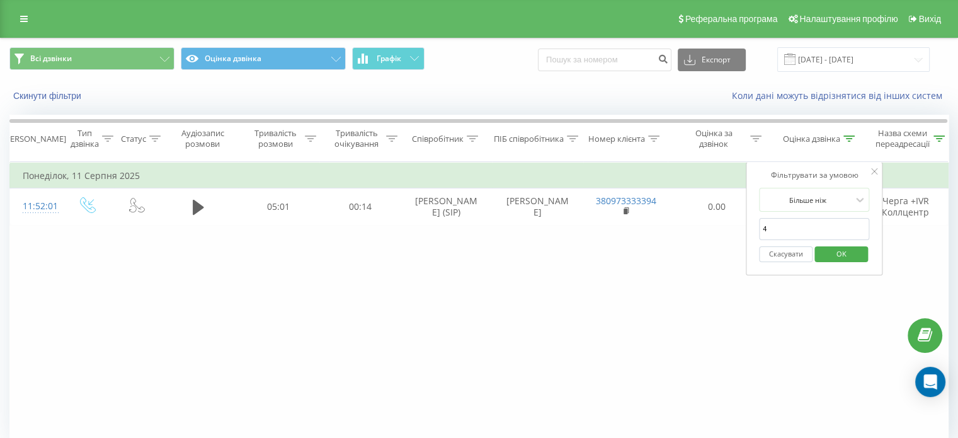
click at [772, 222] on input "4" at bounding box center [814, 229] width 111 height 22
type input "1"
click at [836, 254] on span "OK" at bounding box center [840, 254] width 35 height 20
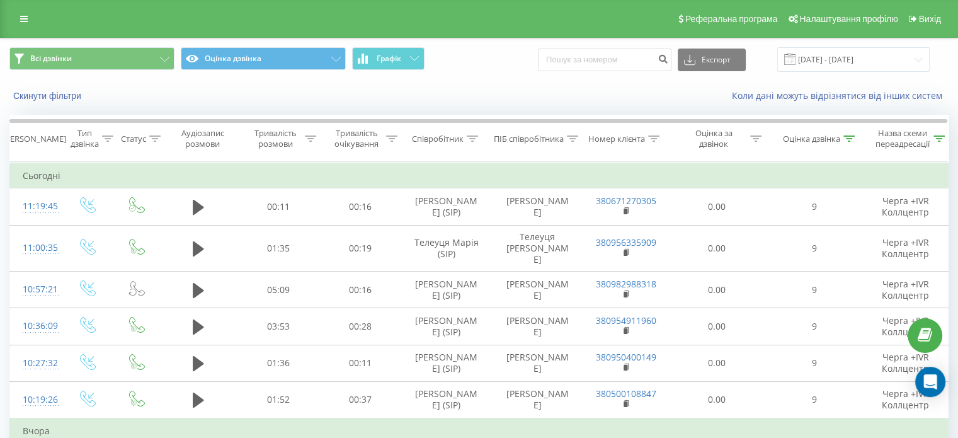
click at [524, 69] on div "Всі дзвінки Оцінка дзвінка Графік Експорт .csv .xls .xlsx [DATE] - [DATE]" at bounding box center [478, 59] width 939 height 25
